Goal: Task Accomplishment & Management: Use online tool/utility

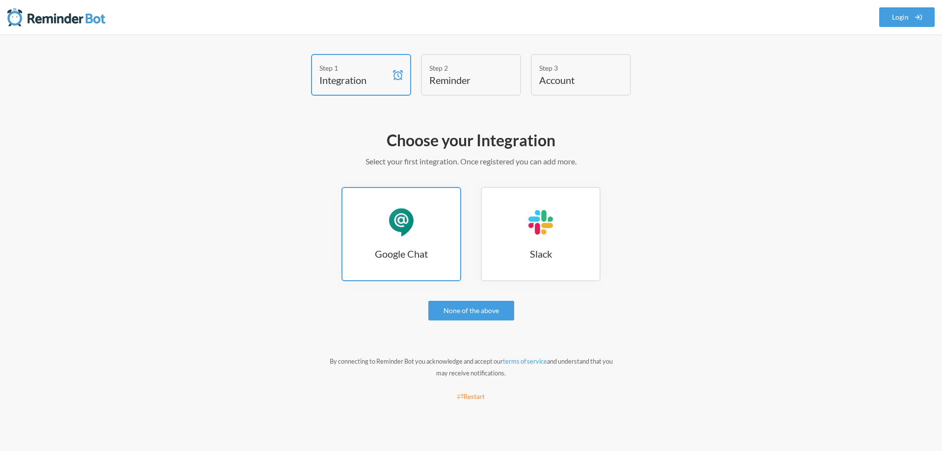
click at [413, 236] on div "Google Chat" at bounding box center [401, 222] width 29 height 29
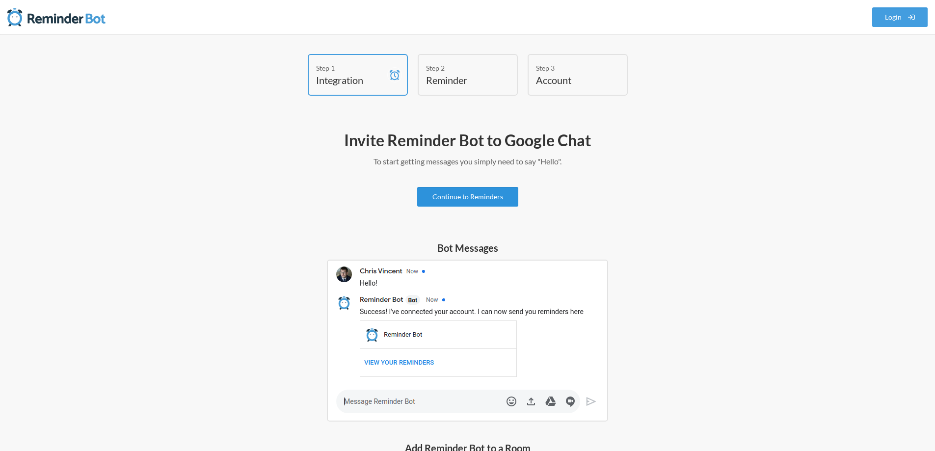
click at [485, 199] on link "Continue to Reminders" at bounding box center [467, 197] width 101 height 20
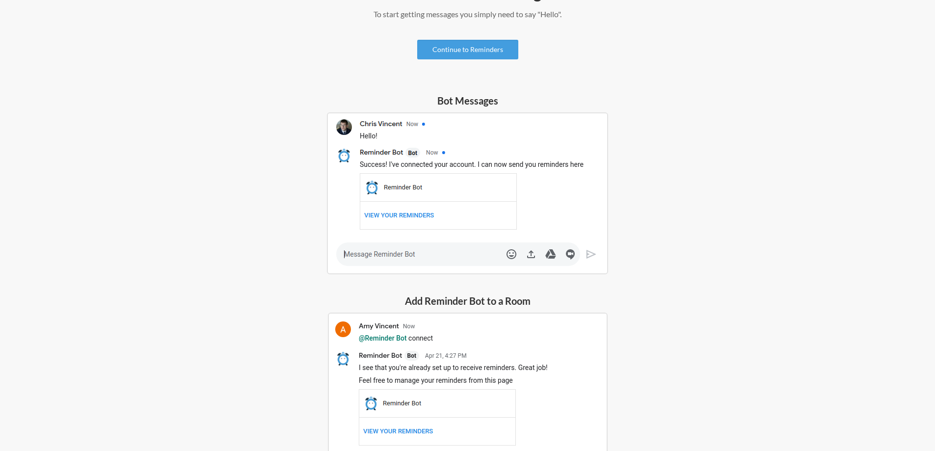
scroll to position [8, 0]
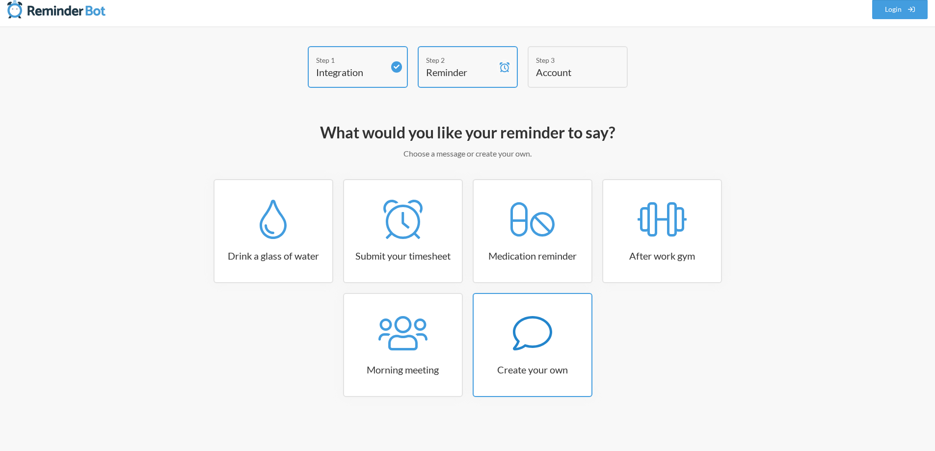
click at [542, 346] on icon at bounding box center [532, 333] width 39 height 39
select select "08:30:00"
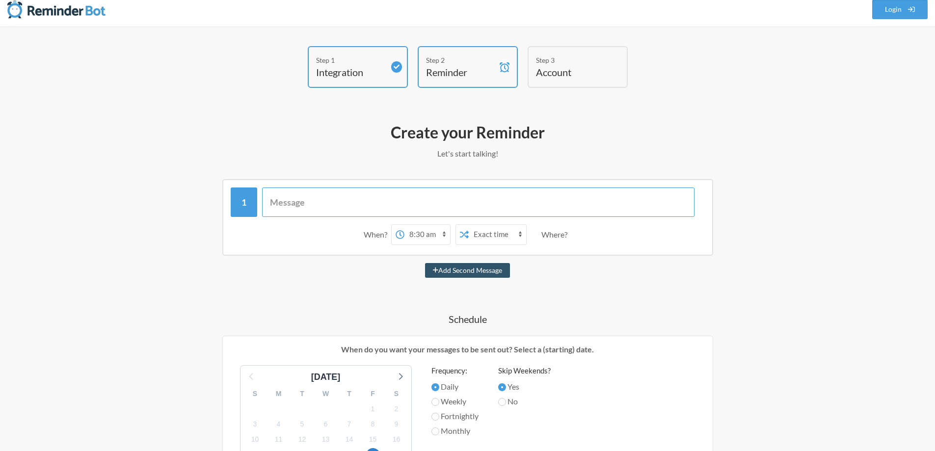
click at [340, 203] on input "text" at bounding box center [478, 201] width 432 height 29
type input "Xin chào cả nhà iuuuuu của Linda, em nà chatbot của chị Phương Hoàng , em thay …"
click at [431, 235] on select "12:00 am 12:15 am 12:30 am 12:45 am 1:00 am 1:15 am 1:30 am 1:45 am 2:00 am 2:1…" at bounding box center [427, 235] width 46 height 20
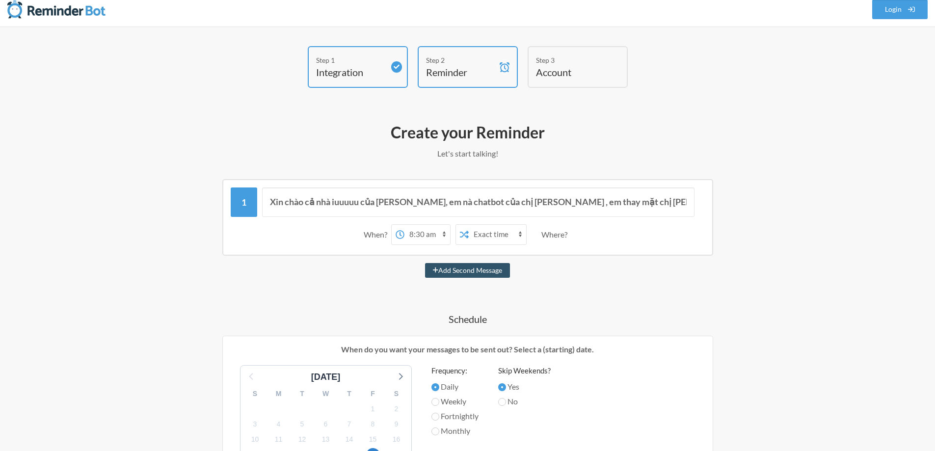
select select "11:45:00"
click at [404, 225] on select "12:00 am 12:15 am 12:30 am 12:45 am 1:00 am 1:15 am 1:30 am 1:45 am 2:00 am 2:1…" at bounding box center [427, 235] width 46 height 20
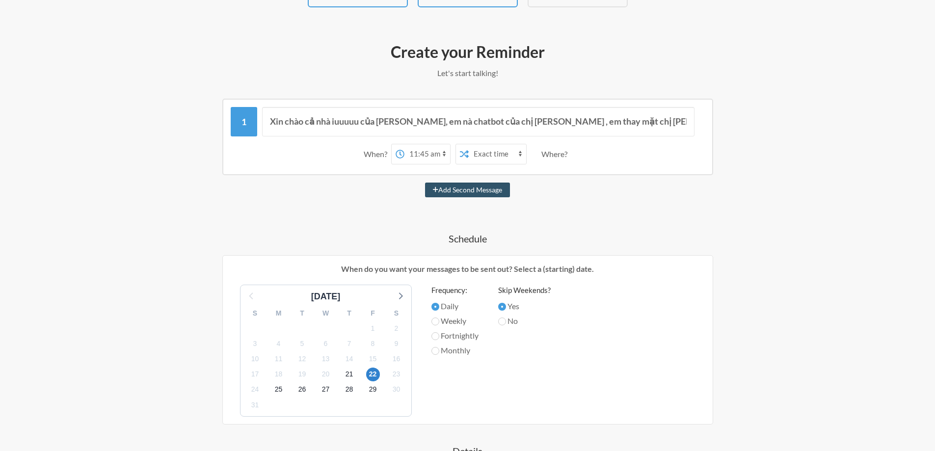
scroll to position [106, 0]
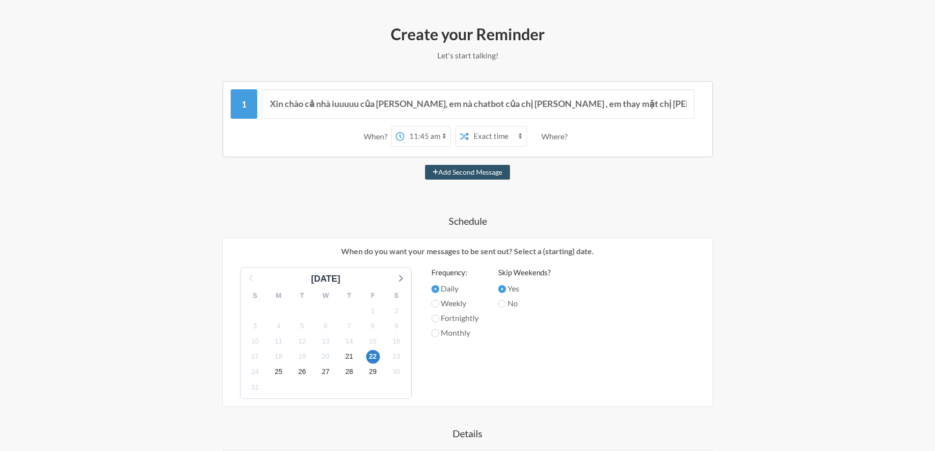
click at [450, 304] on label "Weekly" at bounding box center [454, 303] width 47 height 12
click at [439, 304] on input "Weekly" at bounding box center [435, 304] width 8 height 8
radio input "true"
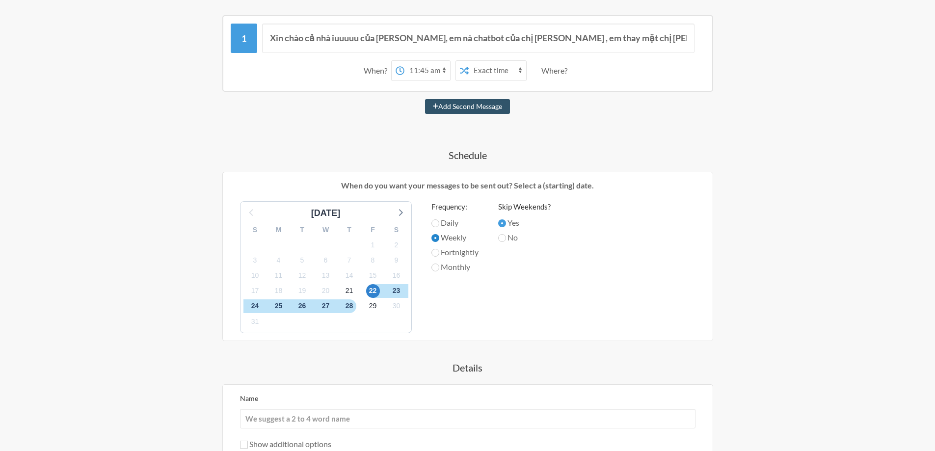
scroll to position [155, 0]
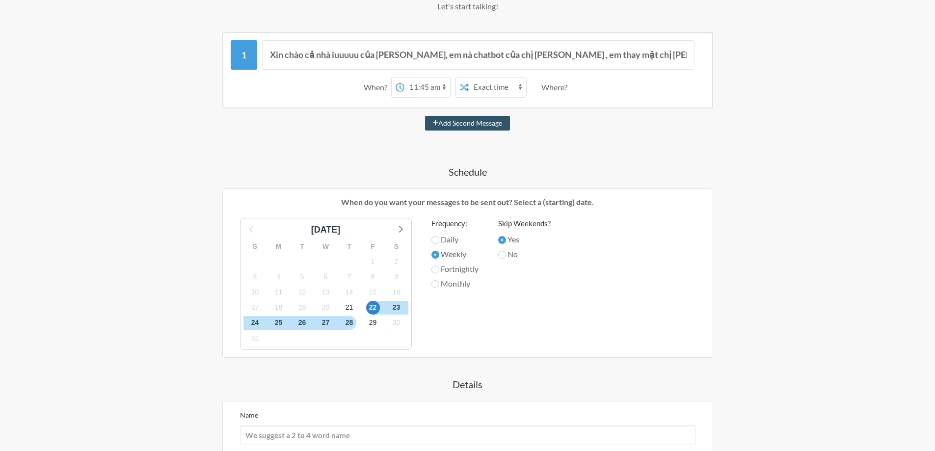
click at [492, 85] on select "Exact time Random time" at bounding box center [497, 88] width 57 height 20
click at [497, 81] on select "Exact time Random time" at bounding box center [497, 88] width 57 height 20
click at [374, 310] on span "22" at bounding box center [373, 308] width 14 height 14
click at [370, 322] on span "29" at bounding box center [373, 323] width 14 height 14
click at [372, 306] on span "22" at bounding box center [373, 308] width 14 height 14
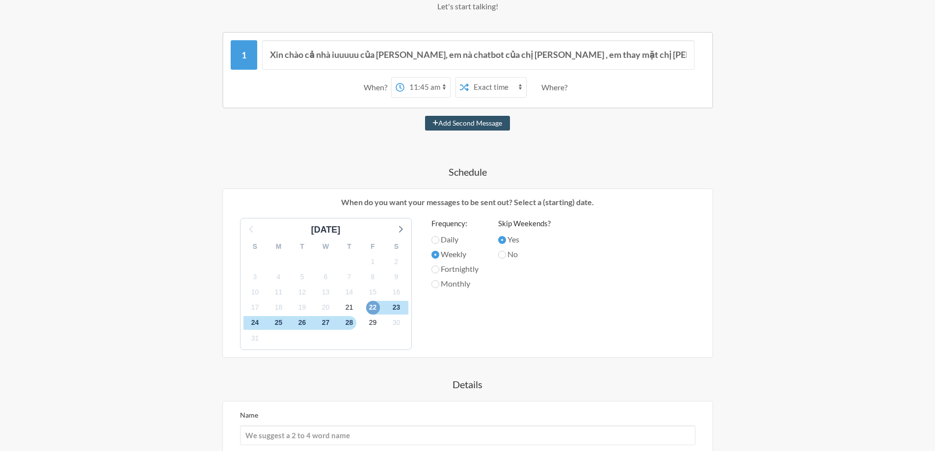
click at [373, 307] on span "22" at bounding box center [373, 308] width 14 height 14
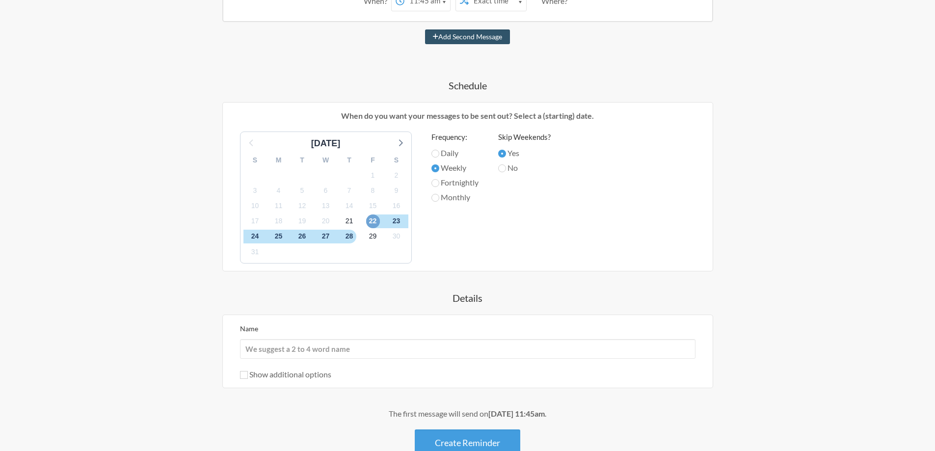
scroll to position [257, 0]
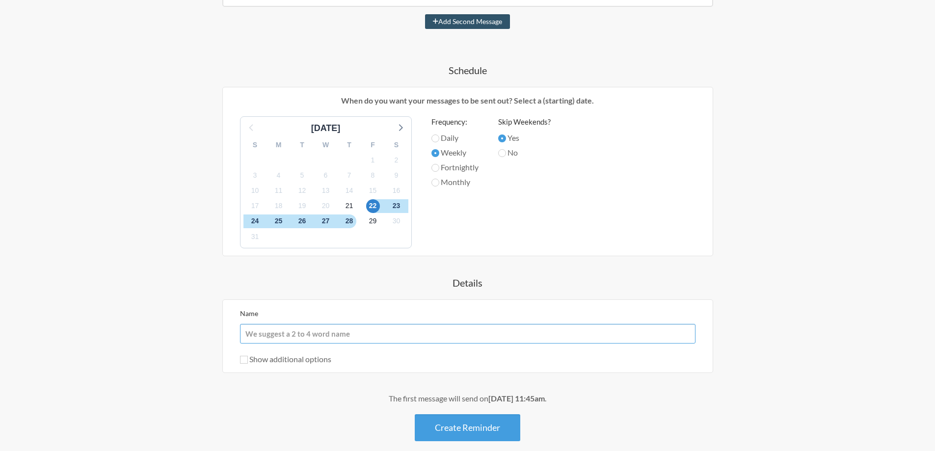
click at [383, 334] on input "Name" at bounding box center [467, 334] width 455 height 20
type input "Ư"
type input "Weekly Remind"
click at [435, 137] on input "Daily" at bounding box center [435, 138] width 8 height 8
radio input "true"
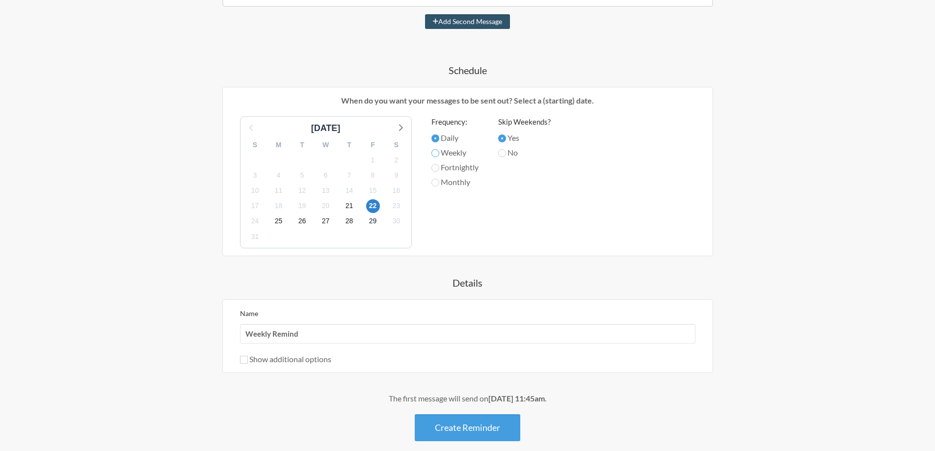
click at [436, 154] on input "Weekly" at bounding box center [435, 153] width 8 height 8
radio input "true"
click at [439, 168] on input "Fortnightly" at bounding box center [435, 168] width 8 height 8
radio input "true"
click at [439, 153] on label "Weekly" at bounding box center [454, 153] width 47 height 12
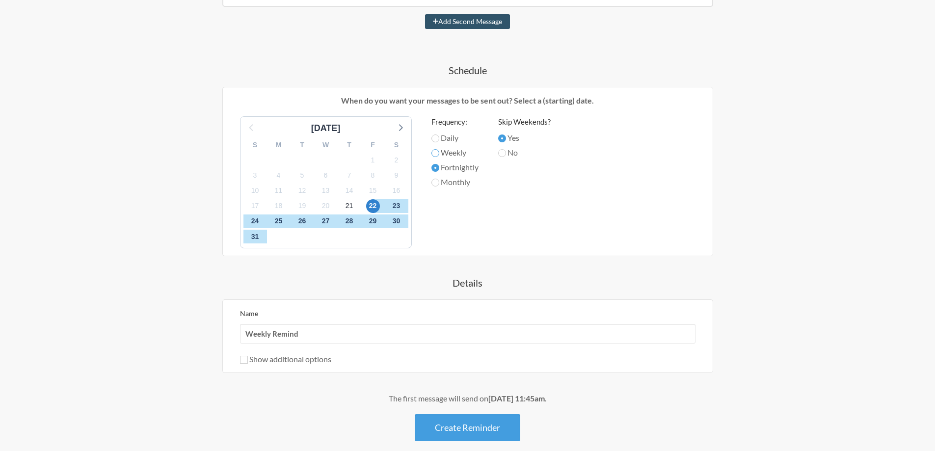
click at [439, 153] on input "Weekly" at bounding box center [435, 153] width 8 height 8
radio input "true"
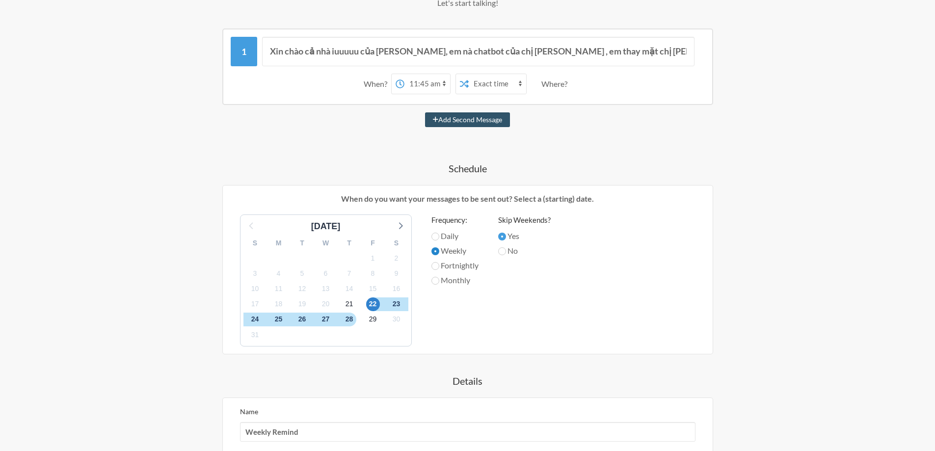
scroll to position [208, 0]
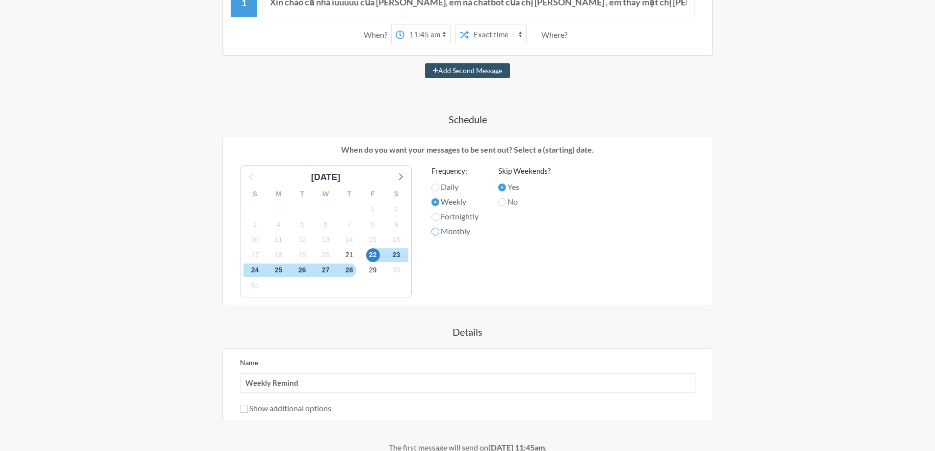
click at [435, 233] on input "Monthly" at bounding box center [435, 232] width 8 height 8
radio input "true"
click at [438, 217] on input "Fortnightly" at bounding box center [435, 217] width 8 height 8
radio input "true"
click at [438, 203] on input "Weekly" at bounding box center [435, 202] width 8 height 8
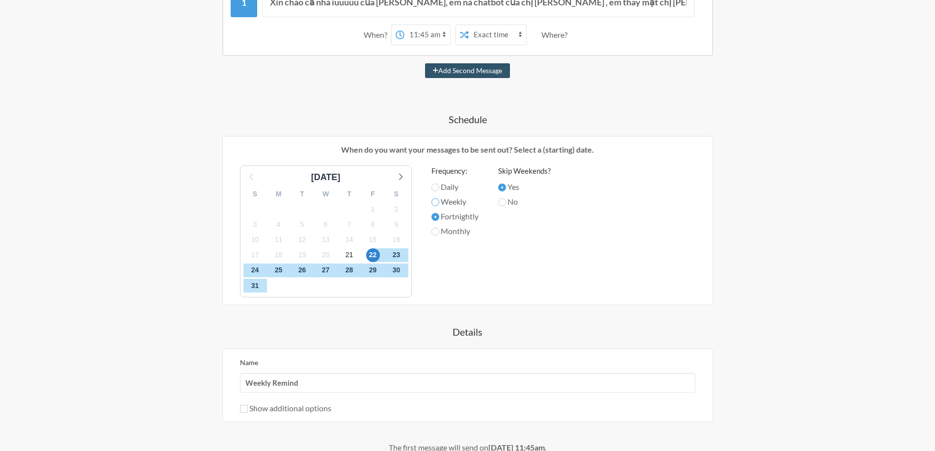
radio input "true"
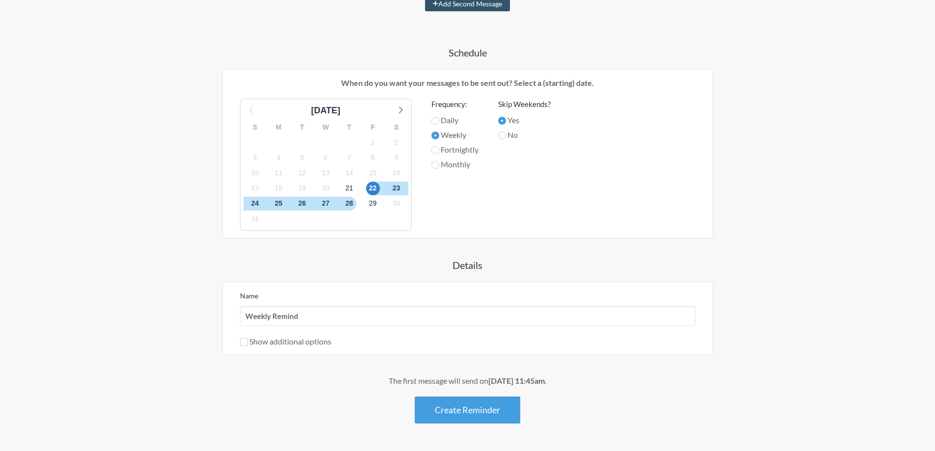
scroll to position [257, 0]
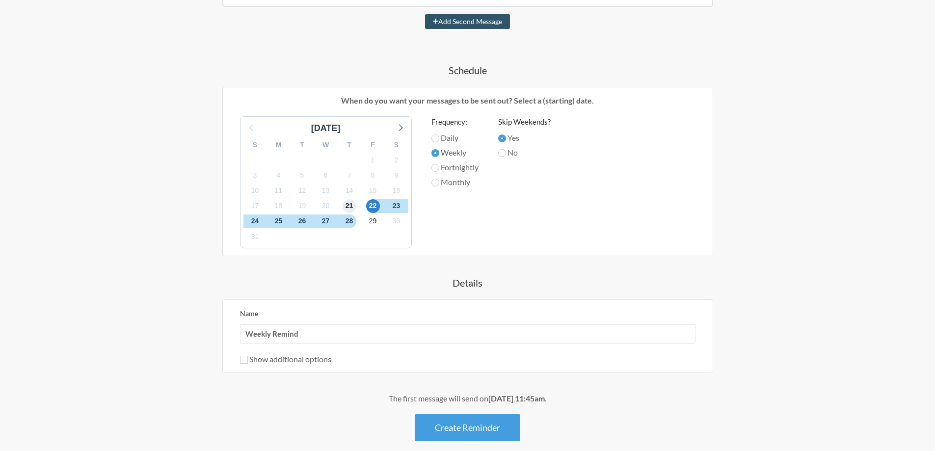
click at [349, 207] on span "21" at bounding box center [349, 206] width 14 height 14
click at [476, 426] on button "Create Reminder" at bounding box center [467, 427] width 105 height 27
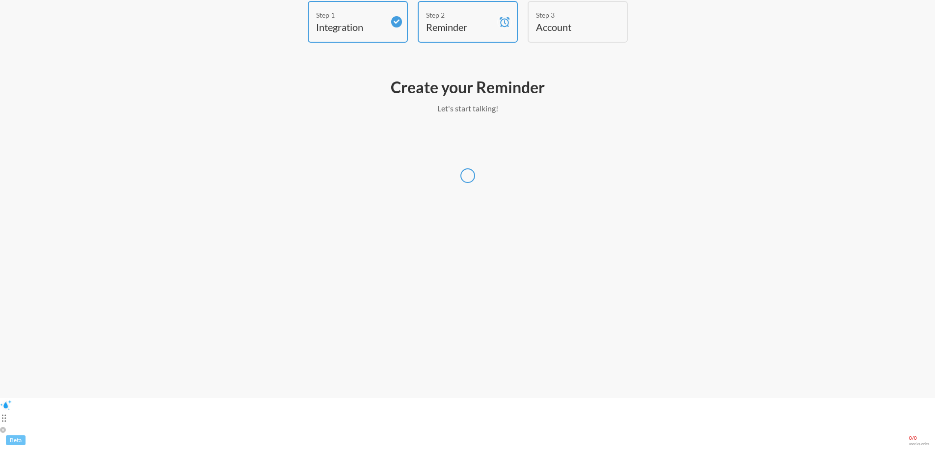
scroll to position [0, 0]
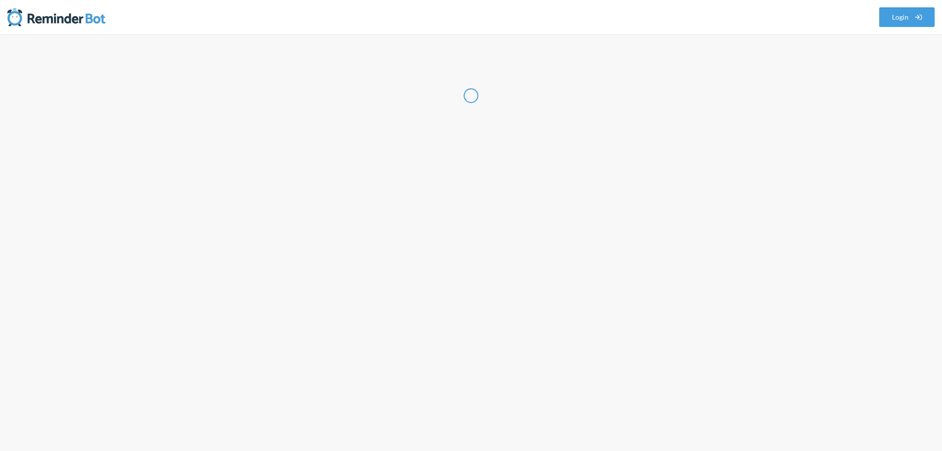
select select "VN"
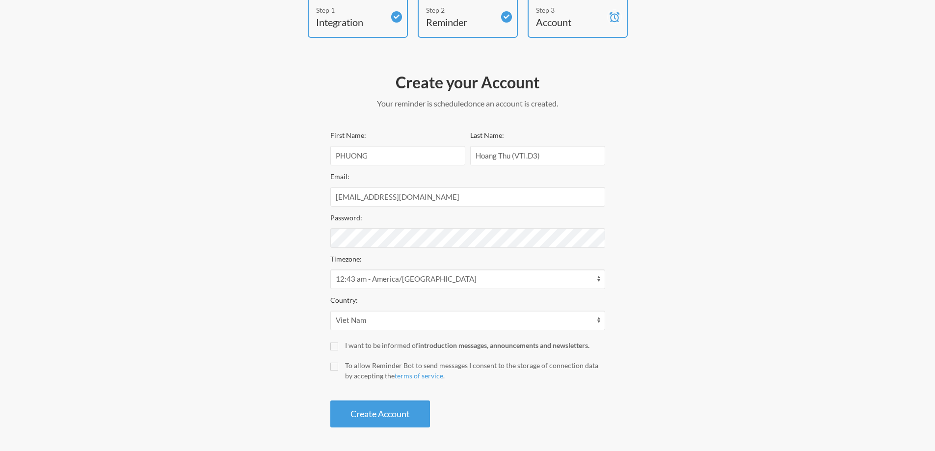
scroll to position [59, 0]
click at [337, 340] on label "I want to be informed of introduction messages, announcements and newsletters." at bounding box center [467, 344] width 275 height 10
click at [337, 341] on input "I want to be informed of introduction messages, announcements and newsletters." at bounding box center [334, 345] width 8 height 8
checkbox input "true"
click at [337, 364] on input "To allow Reminder Bot to send messages I consent to the storage of connection d…" at bounding box center [334, 366] width 8 height 8
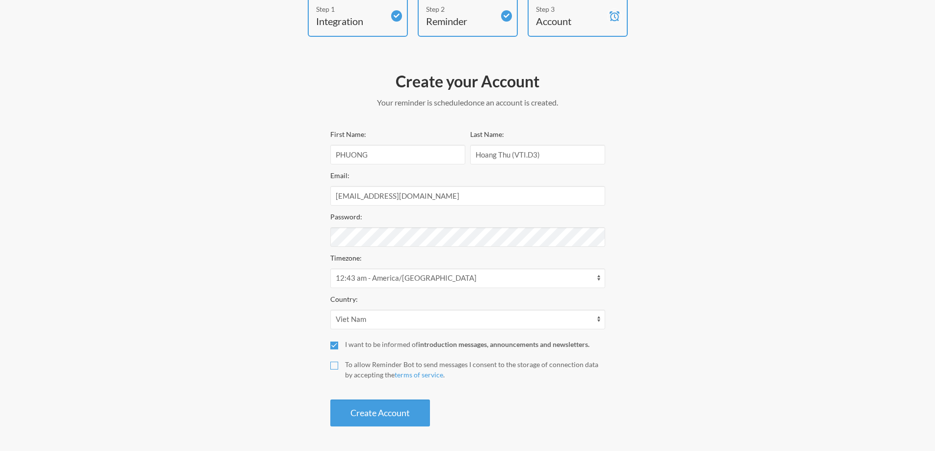
checkbox input "true"
click at [334, 345] on input "I want to be informed of introduction messages, announcements and newsletters." at bounding box center [334, 345] width 8 height 8
checkbox input "false"
click at [336, 369] on input "To allow Reminder Bot to send messages I consent to the storage of connection d…" at bounding box center [334, 366] width 8 height 8
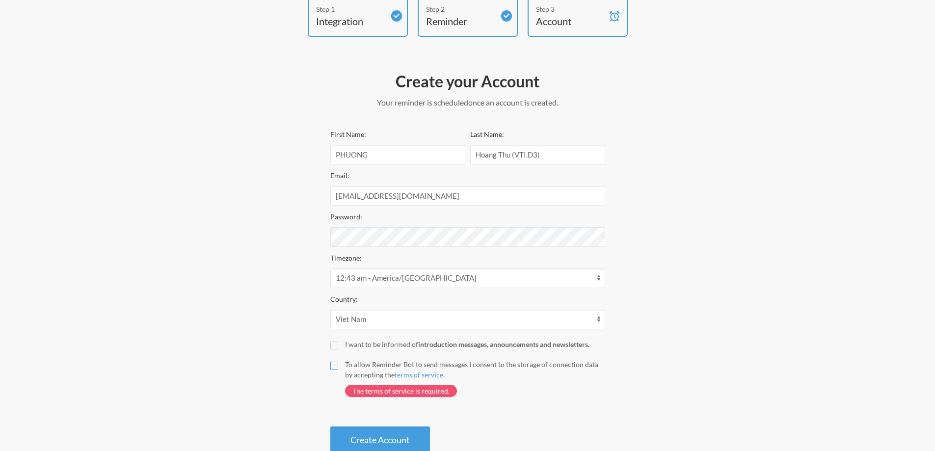
click at [337, 366] on input "To allow Reminder Bot to send messages I consent to the storage of connection d…" at bounding box center [334, 366] width 8 height 8
checkbox input "true"
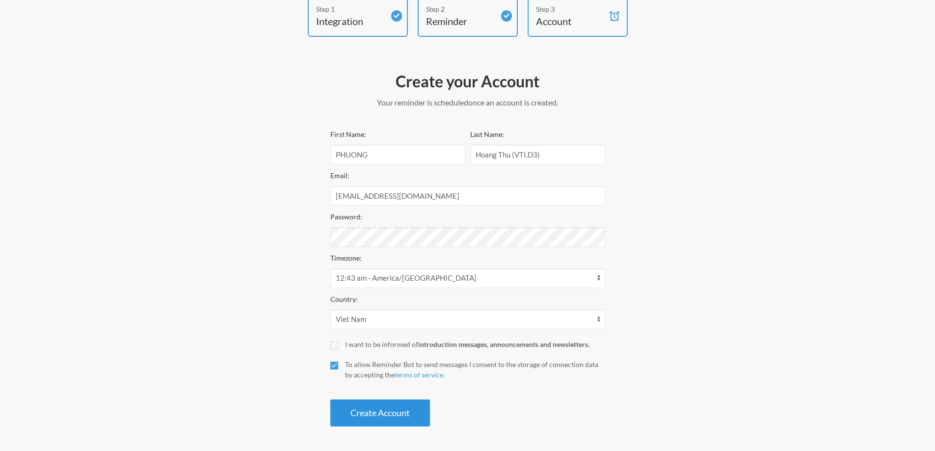
click at [401, 418] on button "Create Account" at bounding box center [380, 412] width 100 height 27
click at [391, 415] on button "Create Account" at bounding box center [380, 412] width 100 height 27
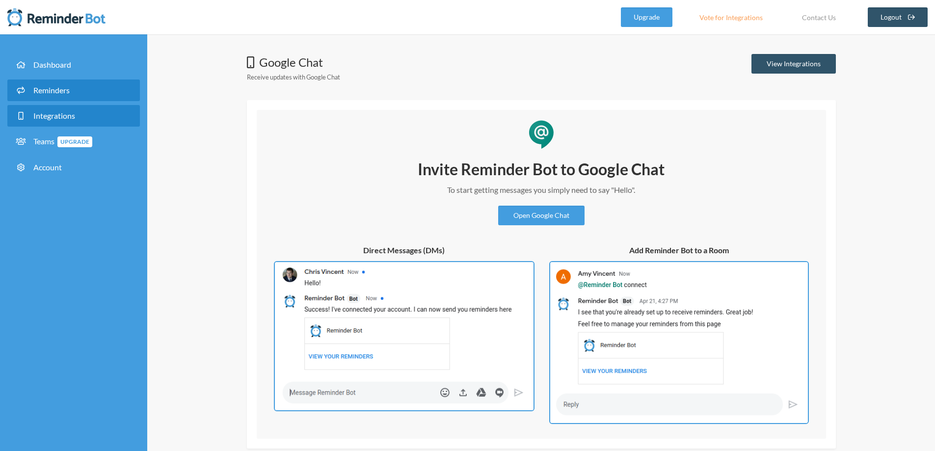
click at [48, 88] on span "Reminders" at bounding box center [51, 89] width 36 height 9
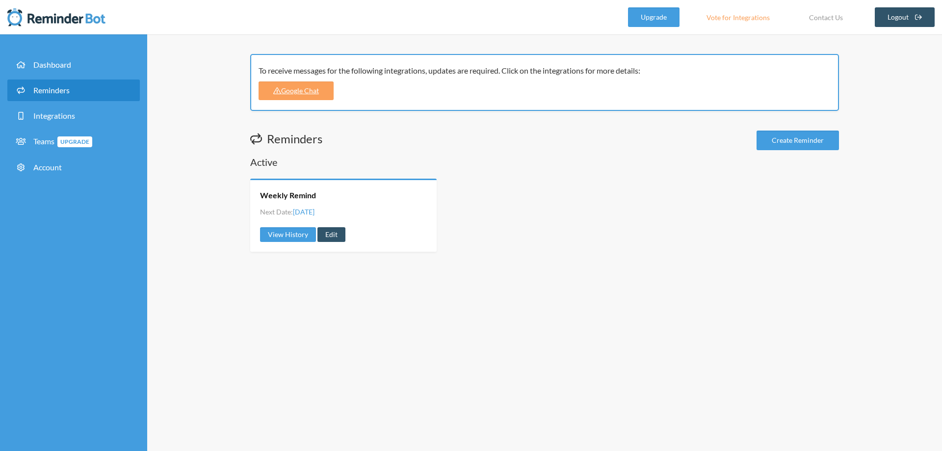
click at [314, 208] on span "Thursday, August 21" at bounding box center [304, 212] width 22 height 8
click at [333, 236] on link "Edit" at bounding box center [331, 234] width 28 height 15
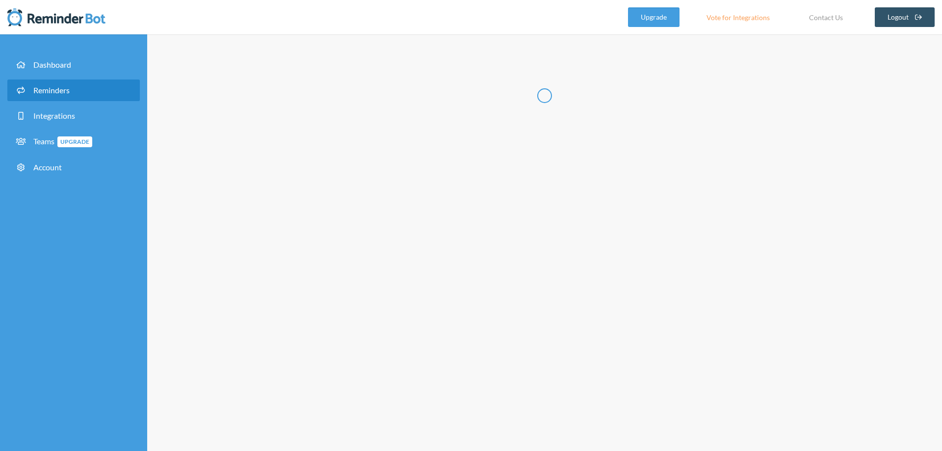
radio input "false"
radio input "true"
type input "Weekly Remind"
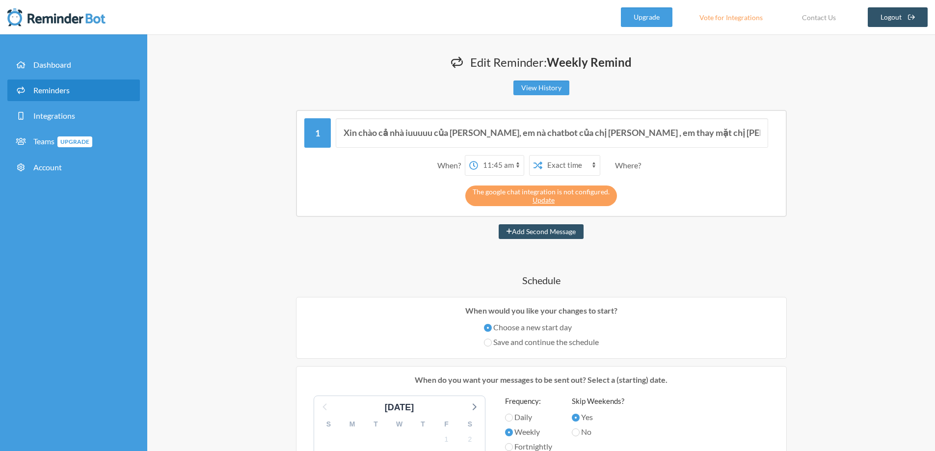
click at [498, 169] on select "12:00 am 12:15 am 12:30 am 12:45 am 1:00 am 1:15 am 1:30 am 1:45 am 2:00 am 2:1…" at bounding box center [501, 166] width 46 height 20
select select "10:45:00"
click at [478, 156] on select "12:00 am 12:15 am 12:30 am 12:45 am 1:00 am 1:15 am 1:30 am 1:45 am 2:00 am 2:1…" at bounding box center [501, 166] width 46 height 20
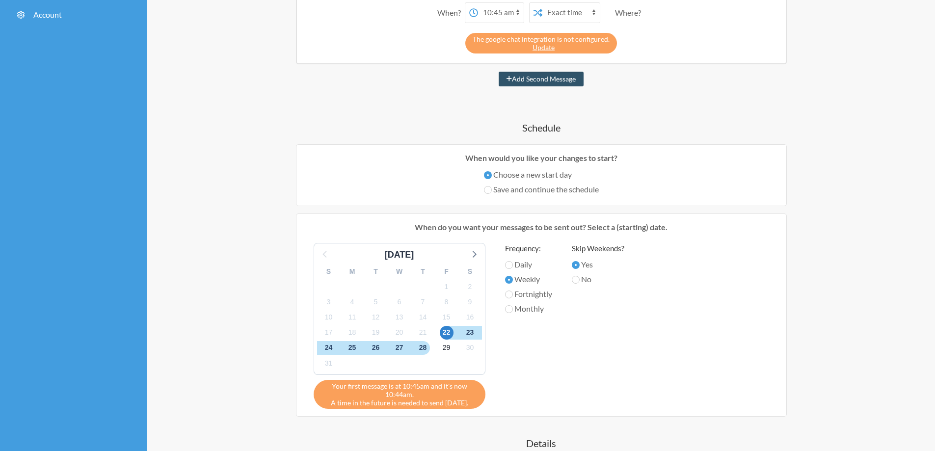
scroll to position [343, 0]
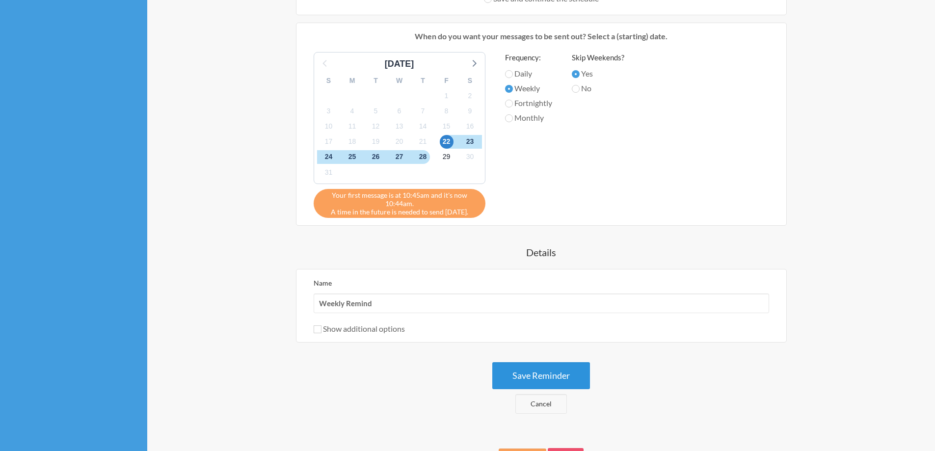
click at [535, 380] on button "Save Reminder" at bounding box center [541, 375] width 98 height 27
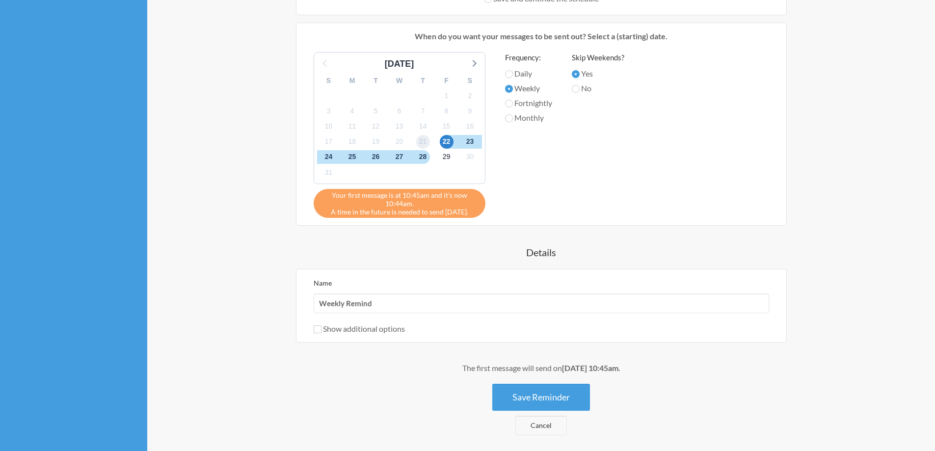
click at [424, 140] on span "21" at bounding box center [423, 142] width 14 height 14
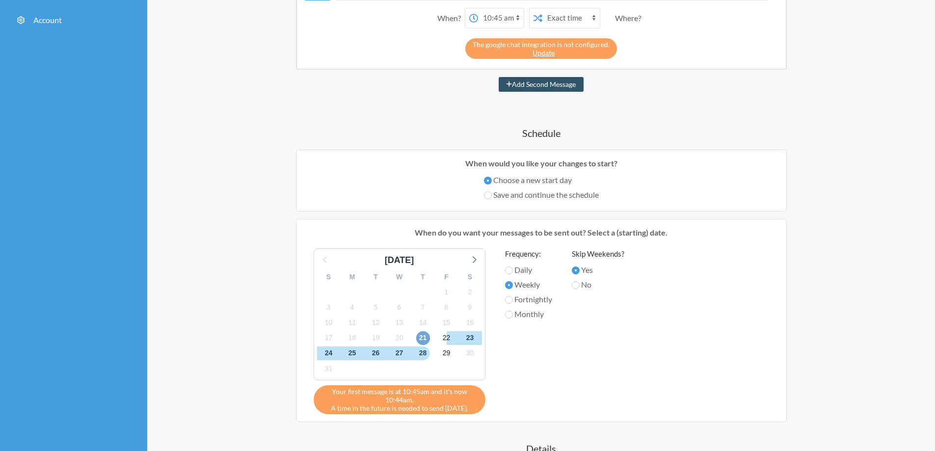
scroll to position [196, 0]
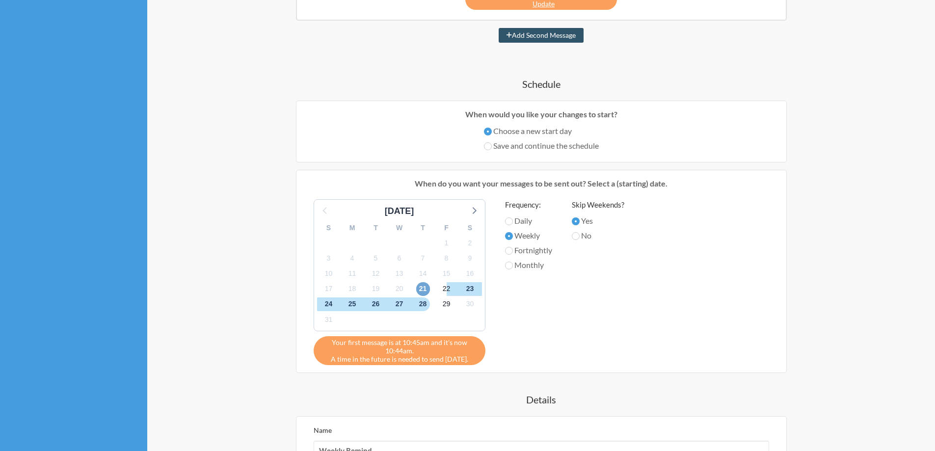
click at [425, 289] on span "21" at bounding box center [423, 289] width 14 height 14
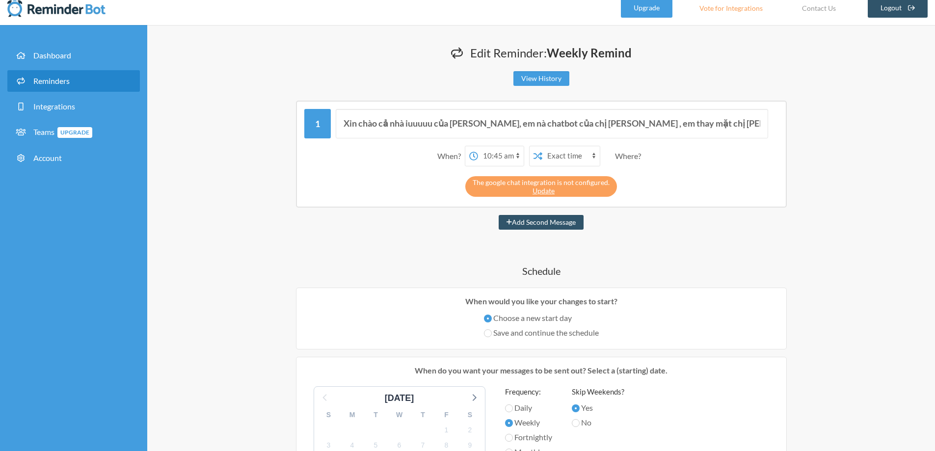
scroll to position [0, 0]
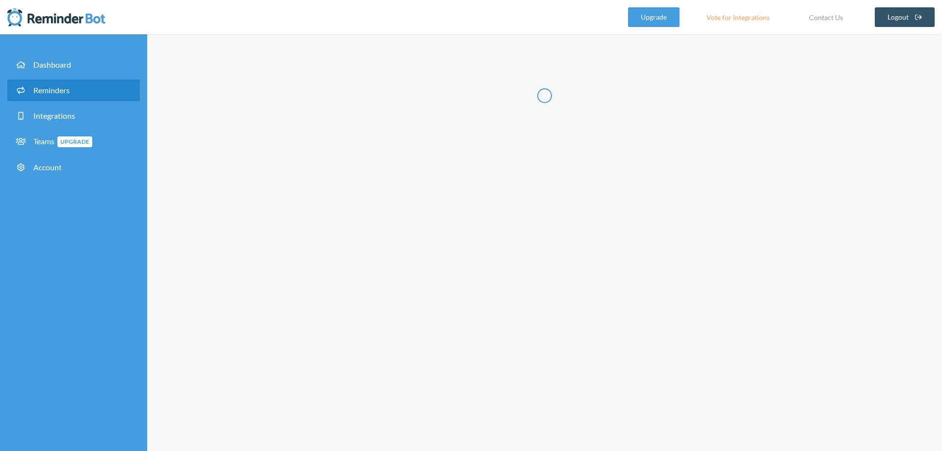
radio input "false"
radio input "true"
type input "Weekly Remind"
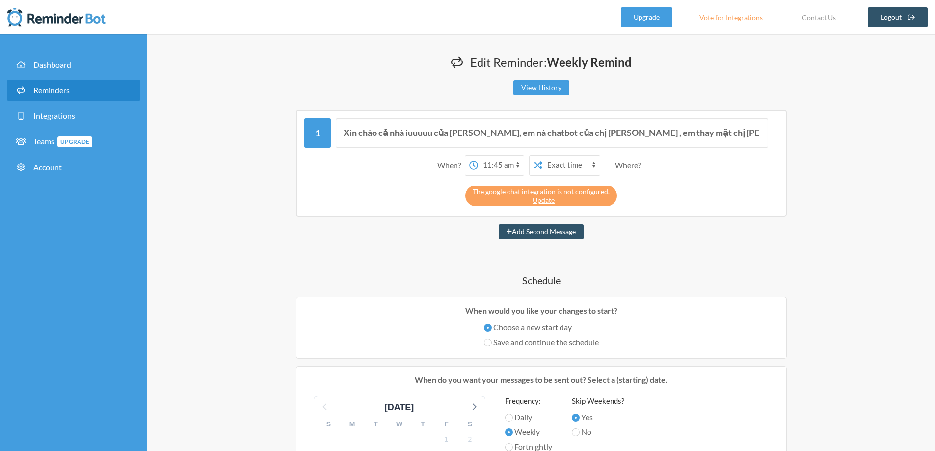
click at [487, 166] on select "12:00 am 12:15 am 12:30 am 12:45 am 1:00 am 1:15 am 1:30 am 1:45 am 2:00 am 2:1…" at bounding box center [501, 166] width 46 height 20
select select "10:45:00"
click at [478, 156] on select "12:00 am 12:15 am 12:30 am 12:45 am 1:00 am 1:15 am 1:30 am 1:45 am 2:00 am 2:1…" at bounding box center [501, 166] width 46 height 20
click at [498, 163] on select "12:00 am 12:15 am 12:30 am 12:45 am 1:00 am 1:15 am 1:30 am 1:45 am 2:00 am 2:1…" at bounding box center [501, 166] width 46 height 20
click at [502, 163] on select "12:00 am 12:15 am 12:30 am 12:45 am 1:00 am 1:15 am 1:30 am 1:45 am 2:00 am 2:1…" at bounding box center [501, 166] width 46 height 20
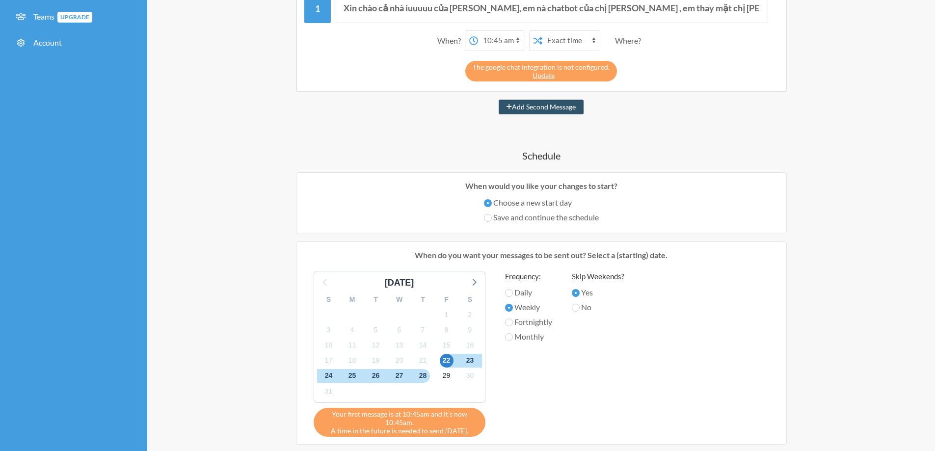
scroll to position [147, 0]
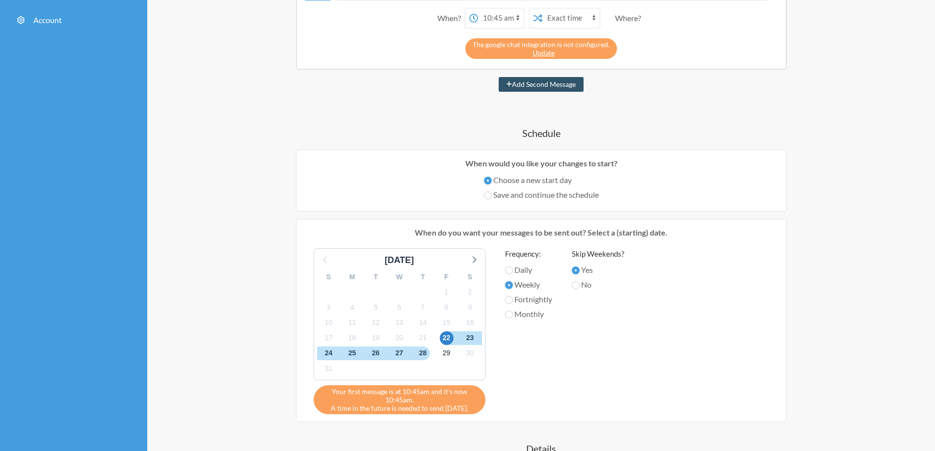
click at [578, 196] on label "Save and continue the schedule" at bounding box center [541, 195] width 115 height 12
click at [492, 196] on input "Save and continue the schedule" at bounding box center [488, 195] width 8 height 8
radio input "true"
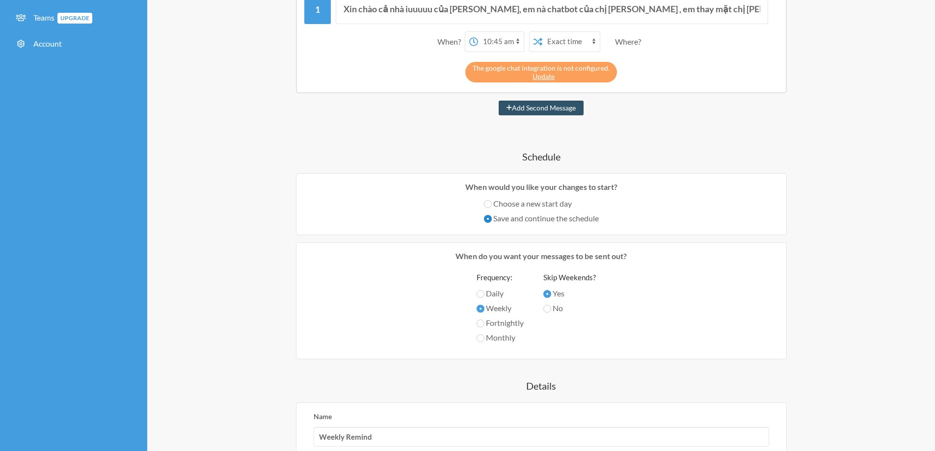
scroll to position [78, 0]
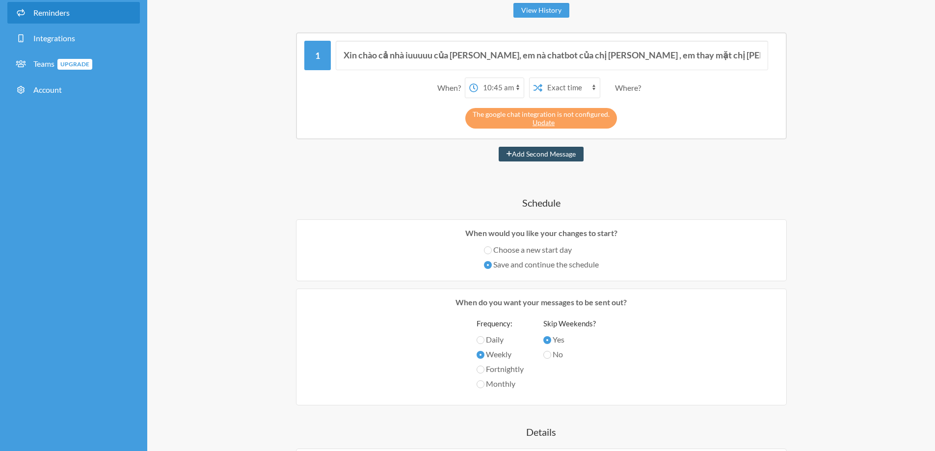
drag, startPoint x: 526, startPoint y: 247, endPoint x: 534, endPoint y: 249, distance: 7.6
click at [526, 247] on label "Choose a new start day" at bounding box center [541, 250] width 115 height 12
click at [492, 247] on input "Choose a new start day" at bounding box center [488, 250] width 8 height 8
radio input "true"
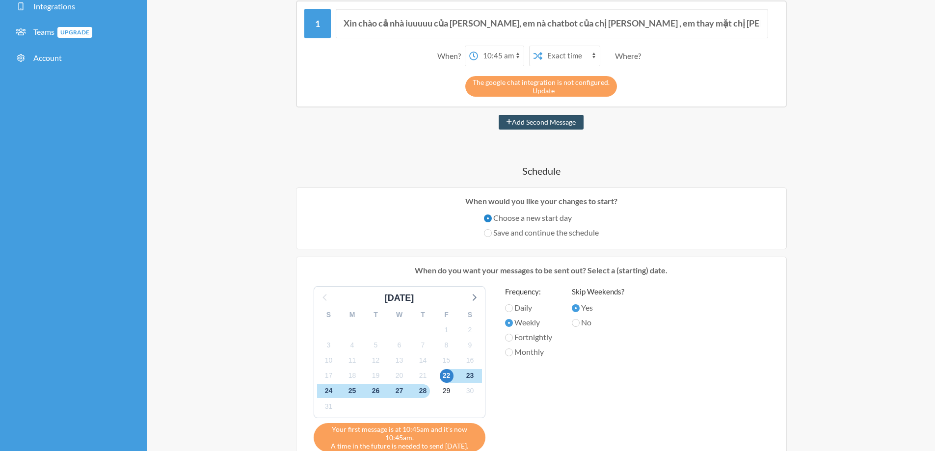
scroll to position [127, 0]
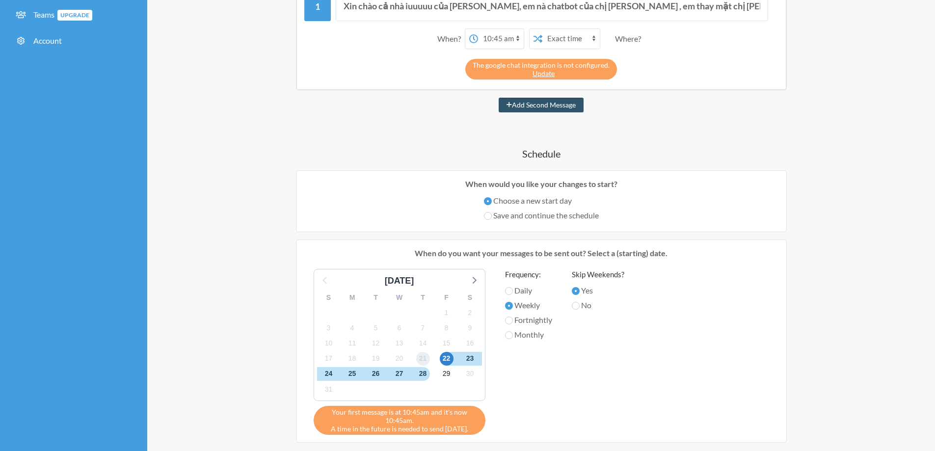
click at [422, 357] on span "21" at bounding box center [423, 359] width 14 height 14
click at [503, 38] on select "12:00 am 12:15 am 12:30 am 12:45 am 1:00 am 1:15 am 1:30 am 1:45 am 2:00 am 2:1…" at bounding box center [501, 39] width 46 height 20
select select "11:00:00"
click at [478, 29] on select "12:00 am 12:15 am 12:30 am 12:45 am 1:00 am 1:15 am 1:30 am 1:45 am 2:00 am 2:1…" at bounding box center [501, 39] width 46 height 20
click at [423, 357] on span "21" at bounding box center [423, 359] width 14 height 14
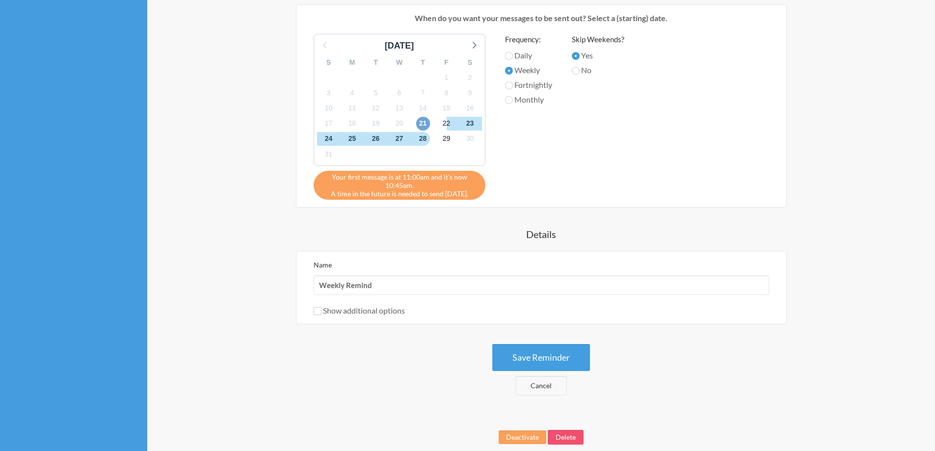
scroll to position [372, 0]
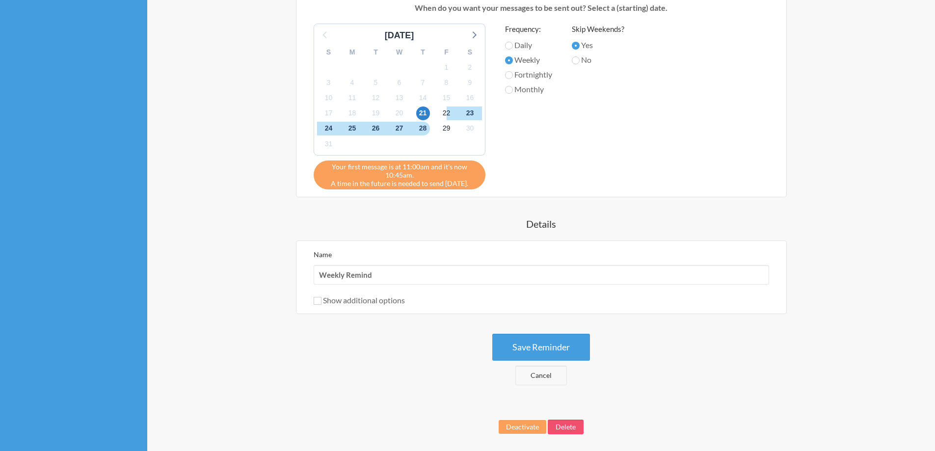
drag, startPoint x: 331, startPoint y: 182, endPoint x: 473, endPoint y: 184, distance: 142.8
click at [468, 185] on div "Your first message is at 11:00am and it's now 10:45am. A time in the future is …" at bounding box center [400, 174] width 172 height 29
click at [482, 183] on div "Your first message is at 11:00am and it's now 10:45am. A time in the future is …" at bounding box center [400, 174] width 172 height 29
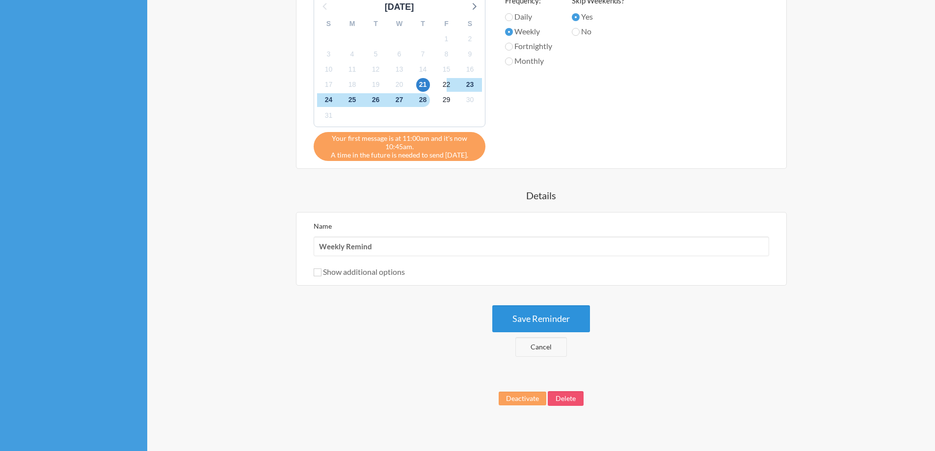
scroll to position [409, 0]
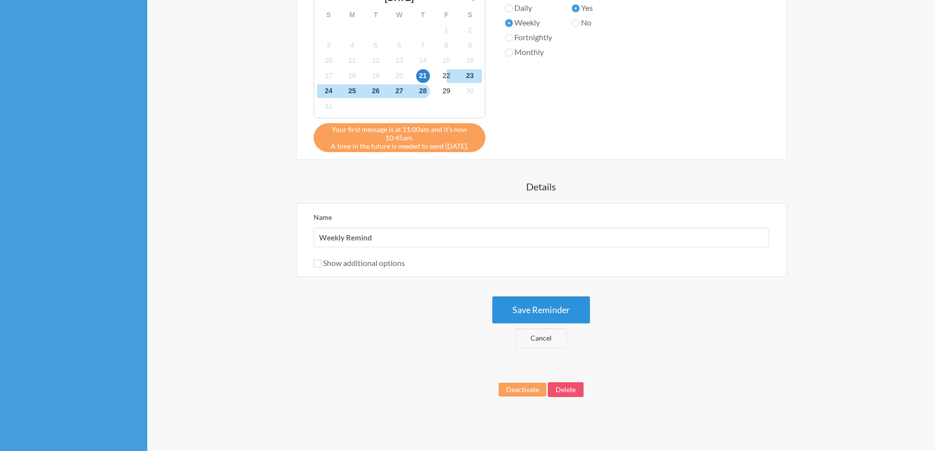
click at [564, 307] on button "Save Reminder" at bounding box center [541, 309] width 98 height 27
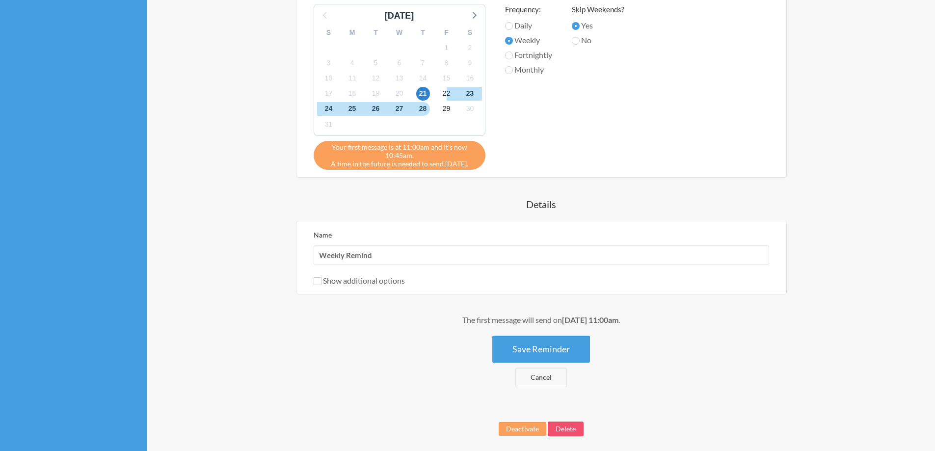
scroll to position [360, 0]
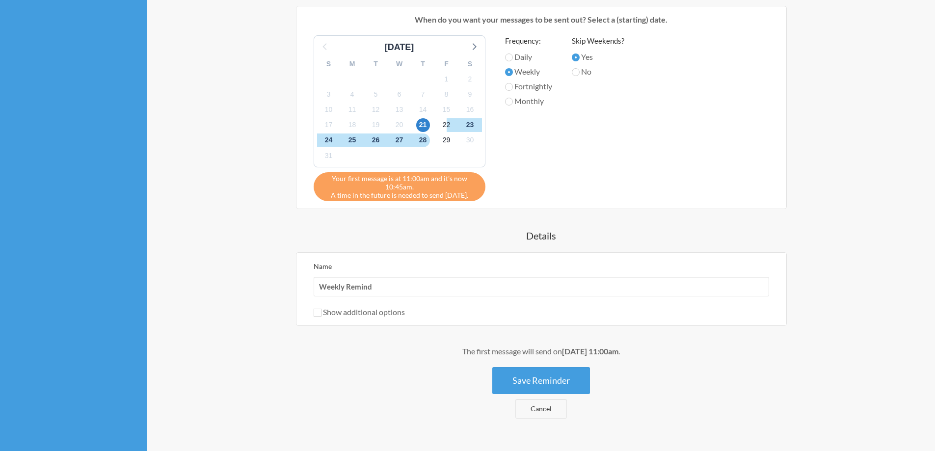
click at [439, 120] on div "22" at bounding box center [447, 124] width 24 height 15
click at [445, 124] on span "22" at bounding box center [447, 125] width 14 height 14
drag, startPoint x: 488, startPoint y: 352, endPoint x: 628, endPoint y: 359, distance: 141.0
click at [623, 359] on div "The first message will send on August 22nd, at 11:00am . Save Reminder Cancel" at bounding box center [541, 381] width 589 height 73
click at [664, 354] on div "The first message will send on August 22nd, at 11:00am ." at bounding box center [541, 351] width 589 height 12
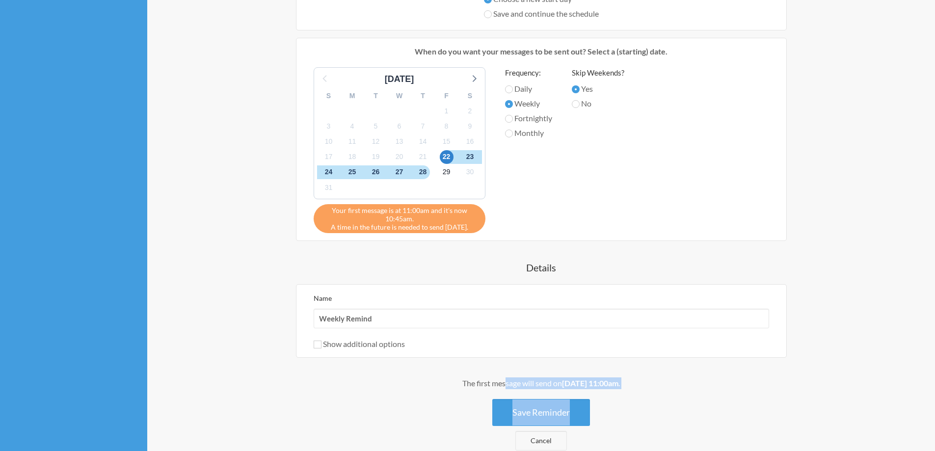
scroll to position [311, 0]
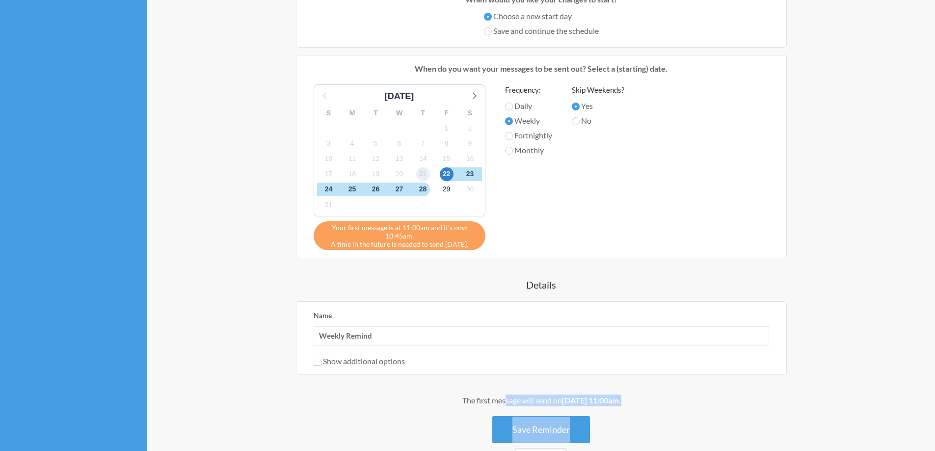
click at [423, 179] on span "21" at bounding box center [423, 174] width 14 height 14
click at [472, 171] on span "23" at bounding box center [470, 174] width 14 height 14
click at [424, 177] on span "21" at bounding box center [423, 174] width 14 height 14
click at [576, 120] on input "No" at bounding box center [576, 121] width 8 height 8
radio input "true"
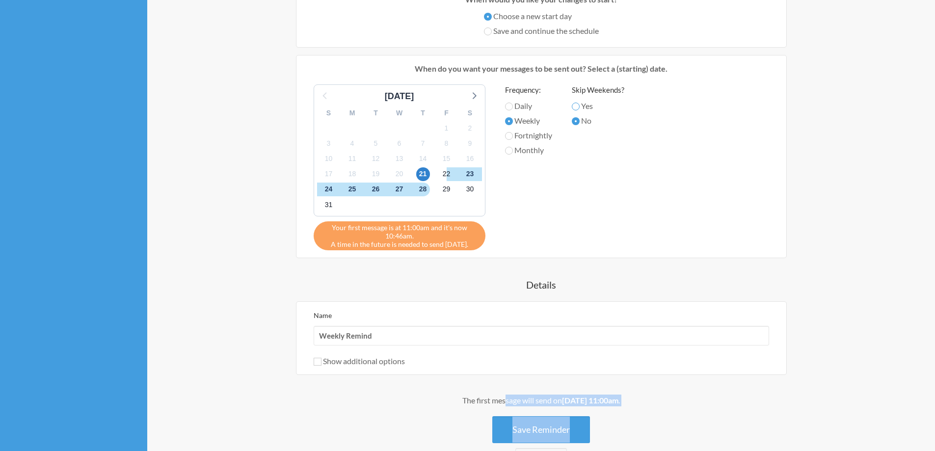
click at [575, 107] on input "Yes" at bounding box center [576, 107] width 8 height 8
radio input "true"
click at [511, 108] on input "Daily" at bounding box center [509, 107] width 8 height 8
radio input "true"
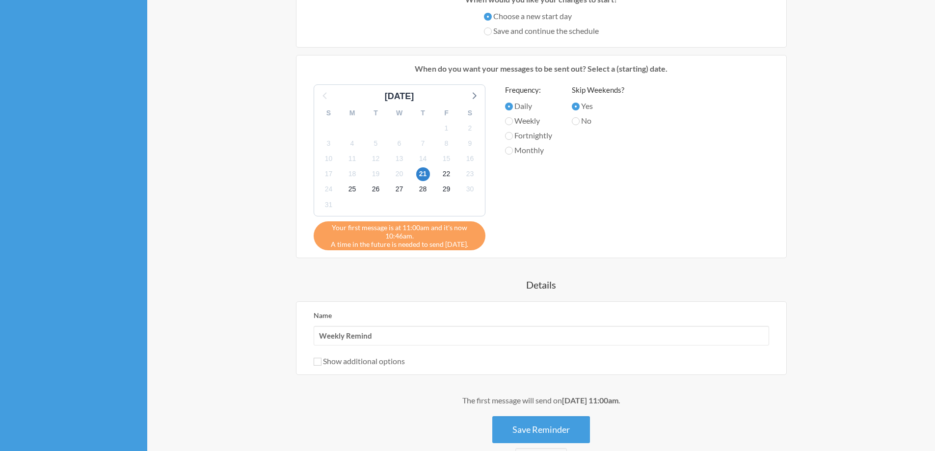
click at [518, 119] on label "Weekly" at bounding box center [528, 121] width 47 height 12
click at [513, 119] on input "Weekly" at bounding box center [509, 121] width 8 height 8
radio input "true"
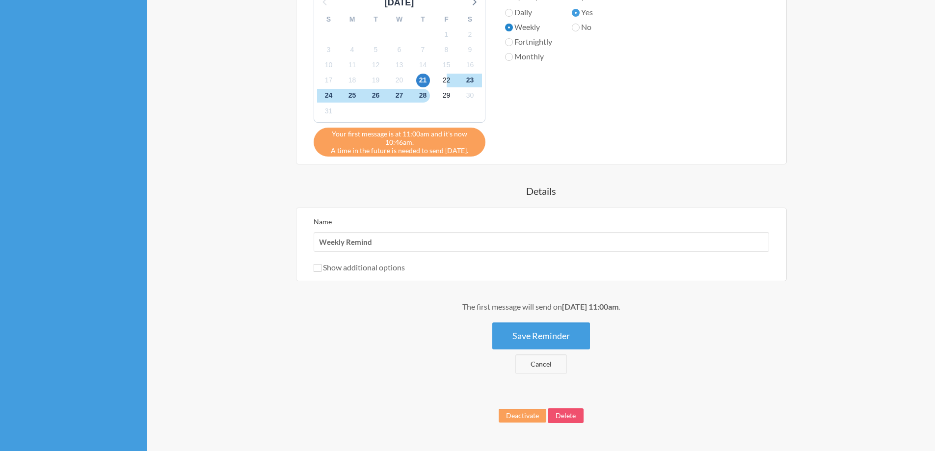
scroll to position [409, 0]
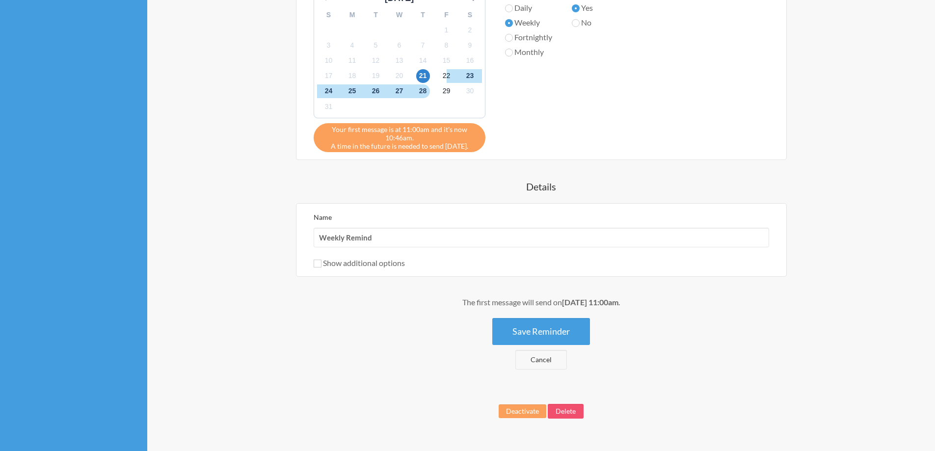
click at [514, 300] on div "The first message will send on August 22nd, at 11:00am ." at bounding box center [541, 302] width 589 height 12
click at [507, 301] on div "The first message will send on August 22nd, at 11:00am ." at bounding box center [541, 302] width 589 height 12
click at [597, 301] on strong "[DATE] 11:00am" at bounding box center [590, 301] width 56 height 9
click at [380, 262] on label "Show additional options" at bounding box center [359, 262] width 91 height 9
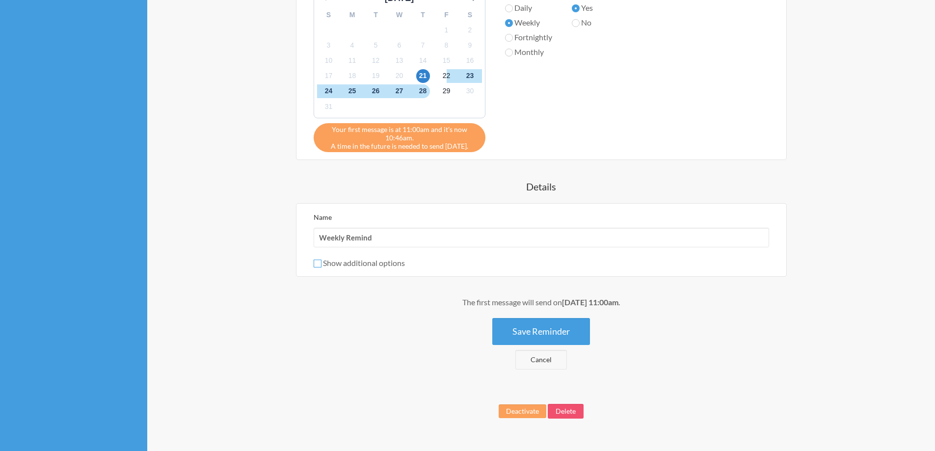
click at [321, 262] on input "Show additional options" at bounding box center [318, 264] width 8 height 8
checkbox input "true"
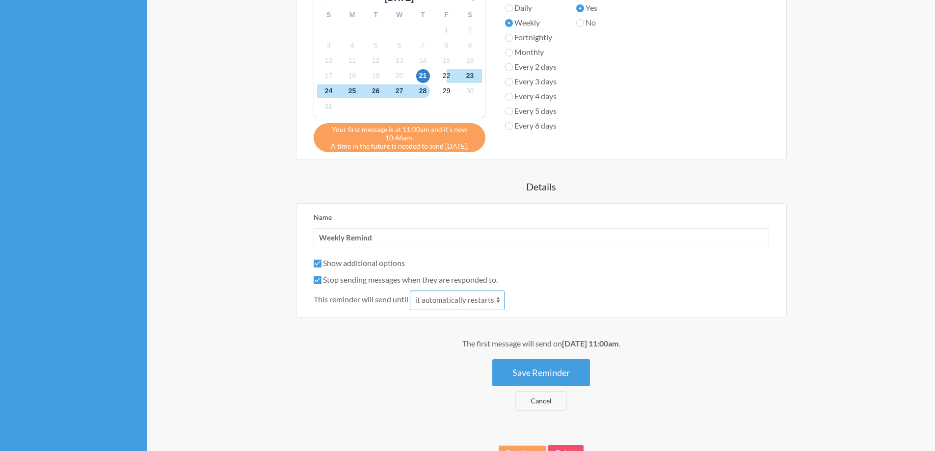
click at [459, 301] on select "it automatically restarts it is replied to" at bounding box center [457, 300] width 95 height 20
drag, startPoint x: 466, startPoint y: 301, endPoint x: 474, endPoint y: 301, distance: 7.8
click at [466, 301] on select "it automatically restarts it is replied to" at bounding box center [457, 300] width 95 height 20
click at [592, 304] on div "This reminder will send until it automatically restarts it is replied to" at bounding box center [541, 300] width 455 height 20
click at [356, 277] on label "Stop sending messages when they are responded to." at bounding box center [406, 279] width 184 height 9
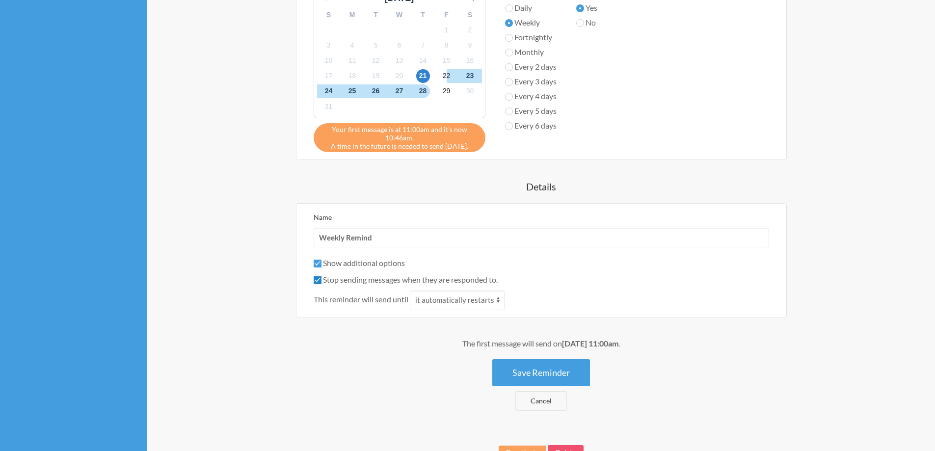
click at [321, 277] on input "Stop sending messages when they are responded to." at bounding box center [318, 280] width 8 height 8
checkbox input "false"
click at [360, 254] on div "Name Weekly Remind Show additional options Hide this reminder from calendars St…" at bounding box center [541, 260] width 455 height 99
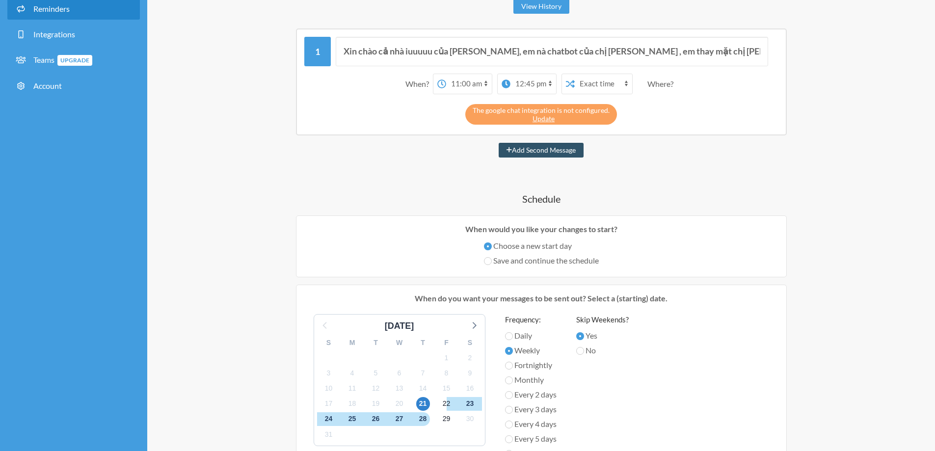
scroll to position [0, 0]
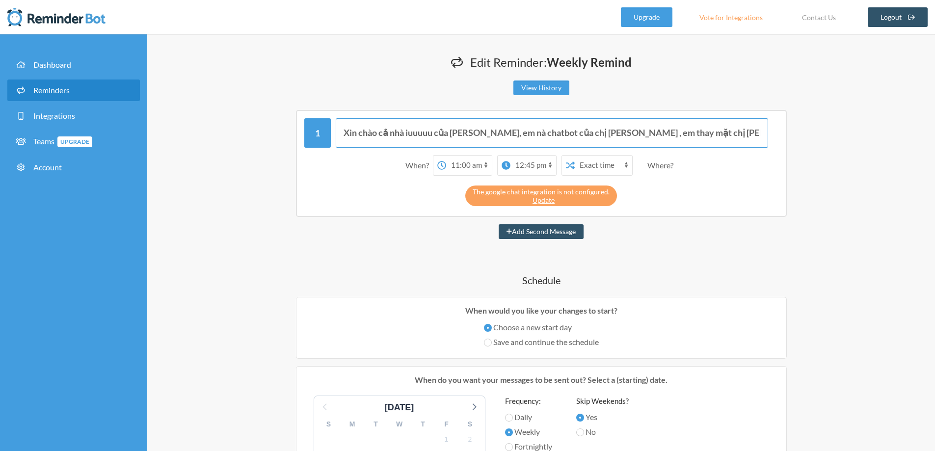
click at [600, 132] on input "[PERSON_NAME] cả nhà iuuuuu [PERSON_NAME], em nà chatbot của chị [PERSON_NAME] …" at bounding box center [552, 132] width 432 height 29
click at [636, 134] on input "[PERSON_NAME] cả nhà iuuuuu [PERSON_NAME], em nà chatbot của chị [PERSON_NAME] …" at bounding box center [552, 132] width 432 height 29
click at [618, 133] on input "[PERSON_NAME] cả nhà iuuuuu [PERSON_NAME], em nà chatbot của chị [PERSON_NAME] …" at bounding box center [552, 132] width 432 height 29
click at [627, 136] on input "[PERSON_NAME] cả nhà iuuuuu [PERSON_NAME], em nà chatbot của chị [PERSON_NAME] …" at bounding box center [552, 132] width 432 height 29
drag, startPoint x: 585, startPoint y: 140, endPoint x: 598, endPoint y: 140, distance: 12.3
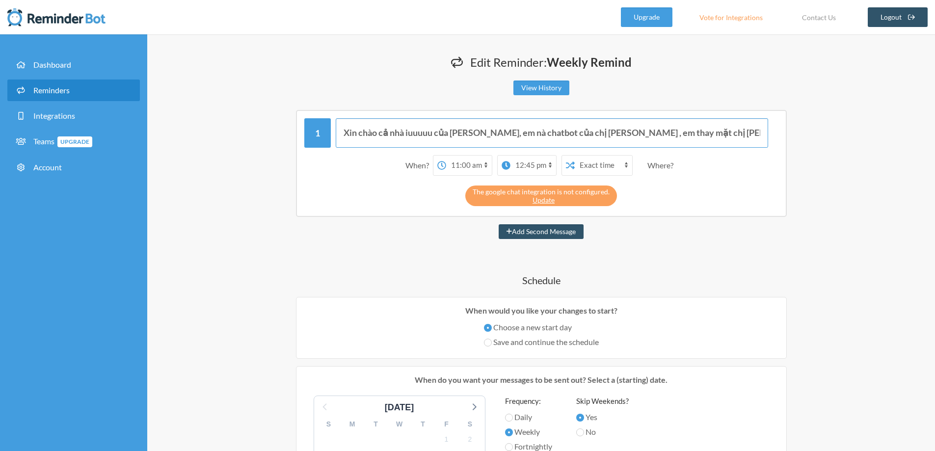
click at [598, 140] on input "[PERSON_NAME] cả nhà iuuuuu [PERSON_NAME], em nà chatbot của chị [PERSON_NAME] …" at bounding box center [552, 132] width 432 height 29
click at [601, 131] on input "[PERSON_NAME] cả nhà iuuuuu [PERSON_NAME], em nà chatbot của chị [PERSON_NAME] …" at bounding box center [552, 132] width 432 height 29
click at [621, 133] on input "[PERSON_NAME] cả nhà iuuuuu [PERSON_NAME], em nà chatbot của chị [PERSON_NAME] …" at bounding box center [552, 132] width 432 height 29
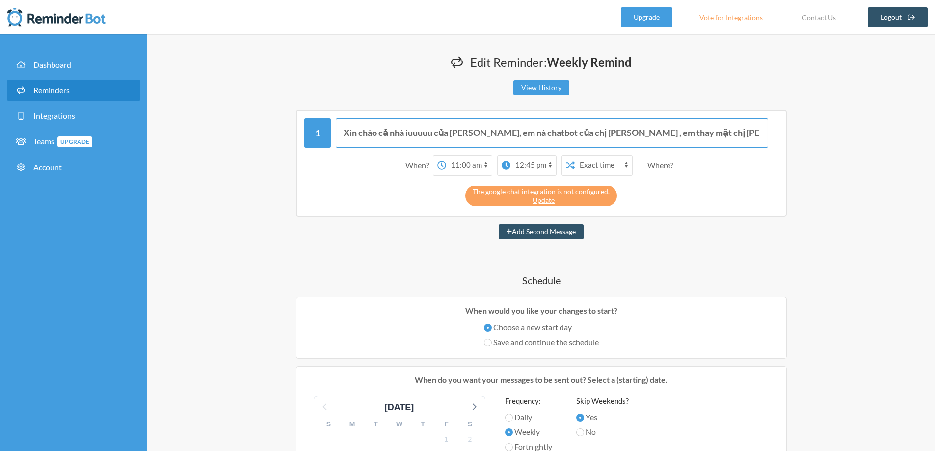
click at [621, 133] on input "[PERSON_NAME] cả nhà iuuuuu [PERSON_NAME], em nà chatbot của chị [PERSON_NAME] …" at bounding box center [552, 132] width 432 height 29
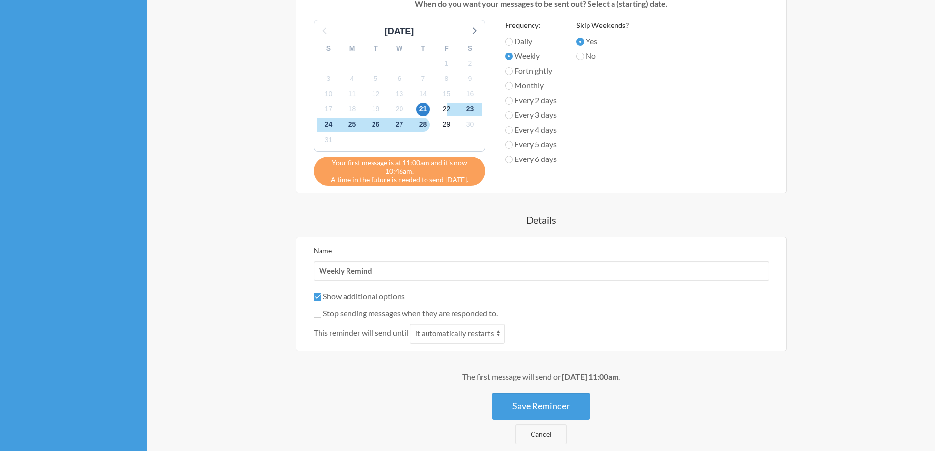
scroll to position [392, 0]
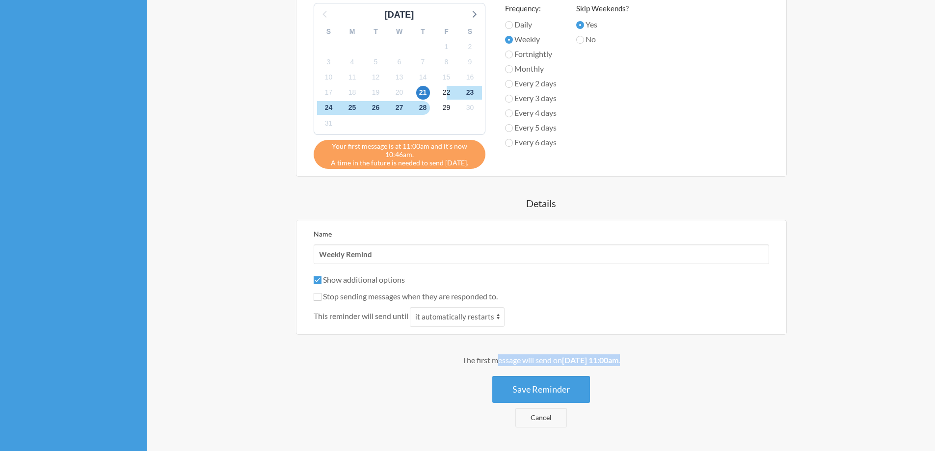
drag, startPoint x: 653, startPoint y: 353, endPoint x: 664, endPoint y: 353, distance: 11.3
click at [664, 353] on div "Xin chào cả nhà iuuuuu của Linda, em nà chatbot của chị Phương Hoàng , em thay …" at bounding box center [541, 72] width 589 height 710
click at [666, 353] on div "Xin chào cả nhà iuuuuu của Linda, em nà chatbot của chị Phương Hoàng , em thay …" at bounding box center [541, 72] width 589 height 710
click at [618, 356] on strong "[DATE] 11:00am" at bounding box center [590, 359] width 56 height 9
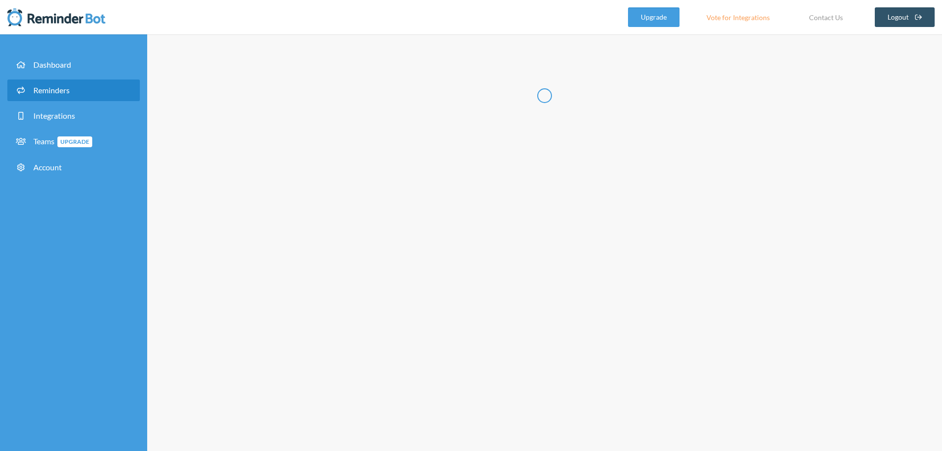
radio input "false"
radio input "true"
type input "Weekly Remind"
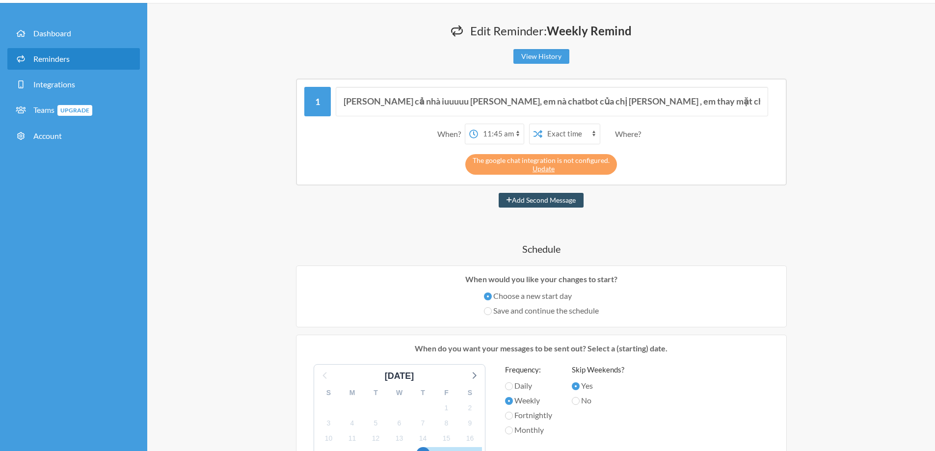
scroll to position [49, 0]
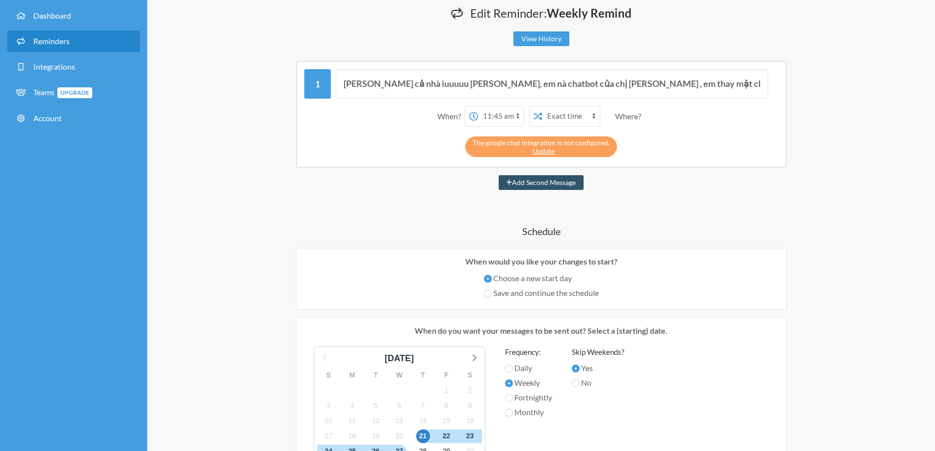
click at [498, 115] on select "12:00 am 12:15 am 12:30 am 12:45 am 1:00 am 1:15 am 1:30 am 1:45 am 2:00 am 2:1…" at bounding box center [501, 116] width 46 height 20
select select "11:00:00"
click at [478, 106] on select "12:00 am 12:15 am 12:30 am 12:45 am 1:00 am 1:15 am 1:30 am 1:45 am 2:00 am 2:1…" at bounding box center [501, 116] width 46 height 20
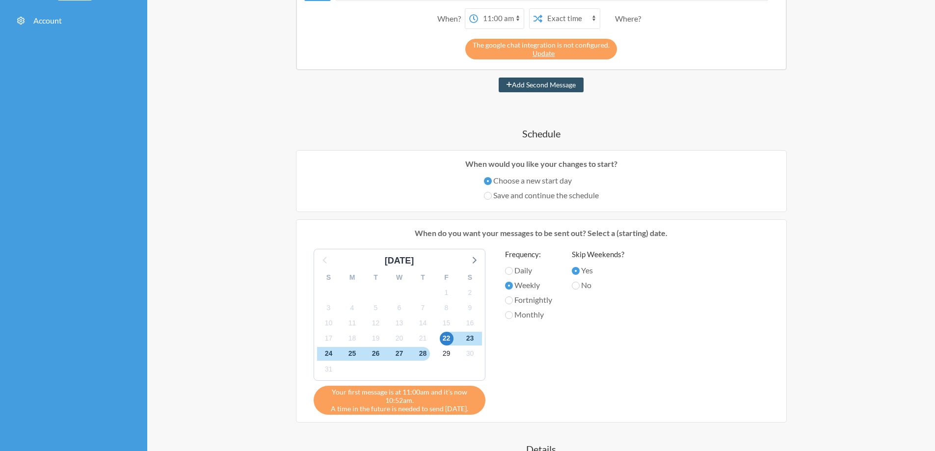
scroll to position [147, 0]
click at [514, 262] on div "Frequency: Daily Weekly Fortnightly Monthly" at bounding box center [528, 328] width 47 height 161
click at [514, 263] on div "Frequency: Daily Weekly Fortnightly Monthly" at bounding box center [528, 328] width 47 height 161
click at [514, 266] on label "Daily" at bounding box center [528, 270] width 47 height 12
click at [513, 266] on input "Daily" at bounding box center [509, 270] width 8 height 8
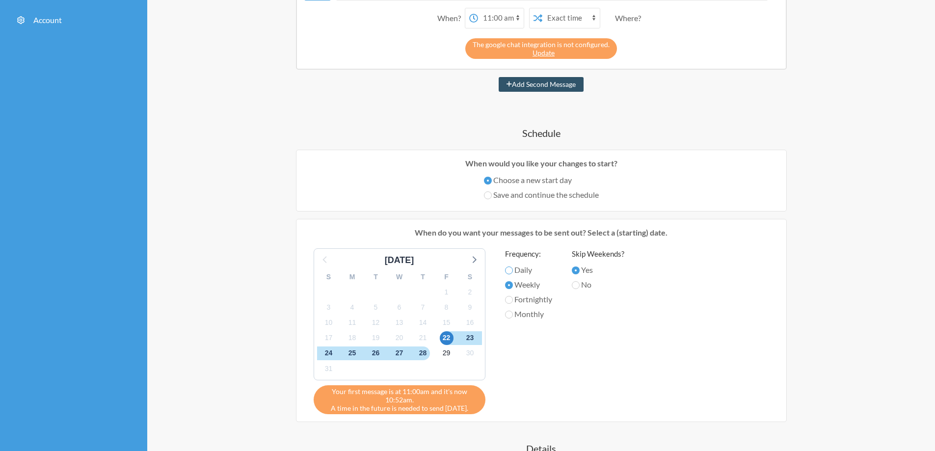
radio input "true"
click at [421, 340] on span "21" at bounding box center [423, 338] width 14 height 14
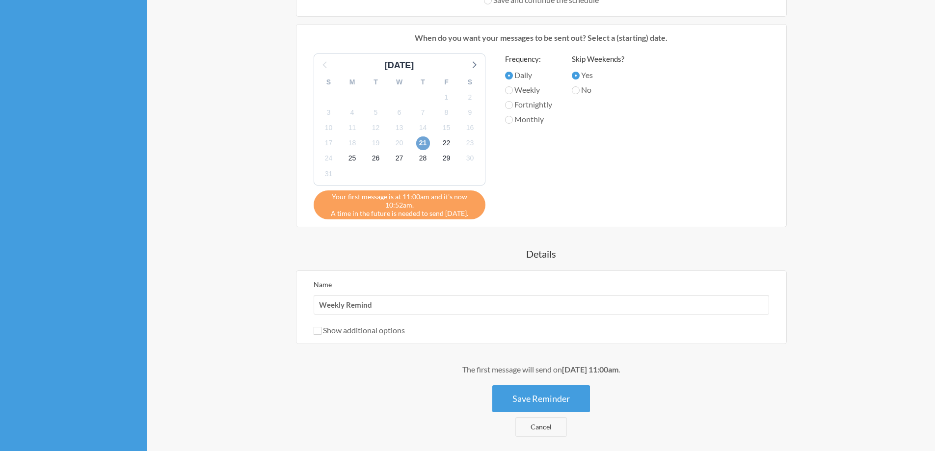
scroll to position [343, 0]
click at [432, 209] on div "Your first message is at 11:00am and it's now 10:52am. A time in the future is …" at bounding box center [400, 203] width 172 height 29
